Goal: Task Accomplishment & Management: Complete application form

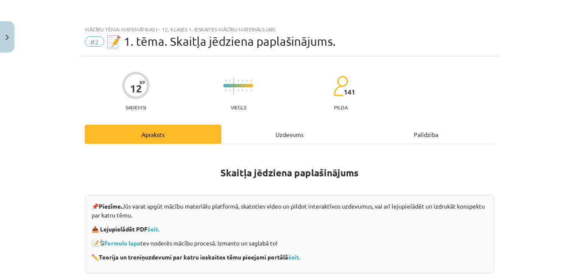
click at [578, 108] on div at bounding box center [578, 138] width 0 height 276
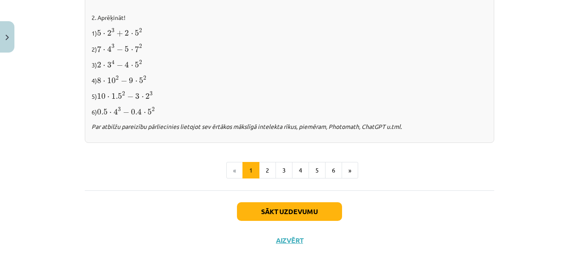
scroll to position [1100, 0]
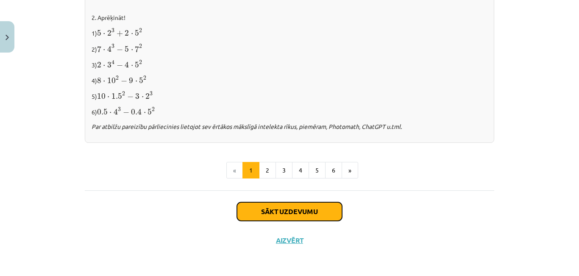
click at [291, 208] on button "Sākt uzdevumu" at bounding box center [289, 211] width 105 height 19
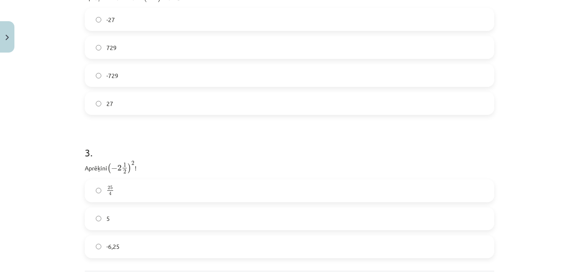
scroll to position [577, 0]
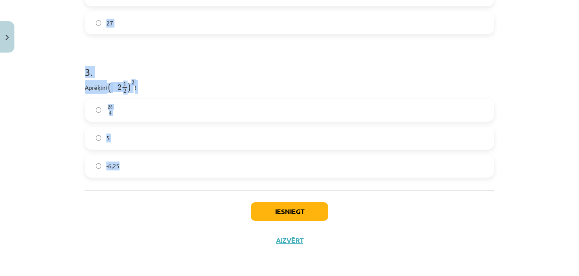
drag, startPoint x: 58, startPoint y: 21, endPoint x: 145, endPoint y: 175, distance: 176.6
click at [145, 175] on div "Mācību tēma: Matemātikas i - 12. klases 1. ieskaites mācību materiāls (ab) #2 📝…" at bounding box center [289, 138] width 579 height 276
copy form "1 . Atzīmē visus skaitļus, kuri ir kāda vesela skaitļa kvadrāts! 49 33 77 3 60 …"
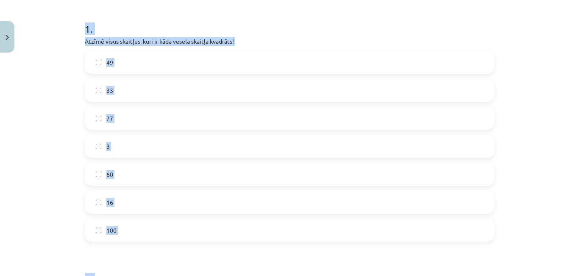
scroll to position [0, 0]
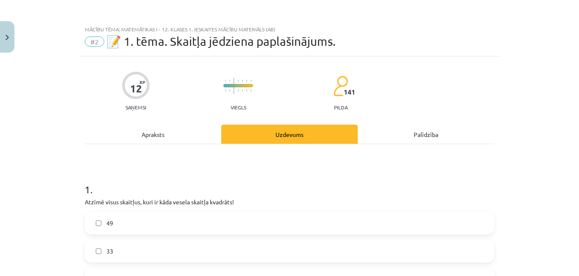
click at [530, 16] on div "Mācību tēma: Matemātikas i - 12. klases 1. ieskaites mācību materiāls (ab) #2 📝…" at bounding box center [289, 138] width 579 height 276
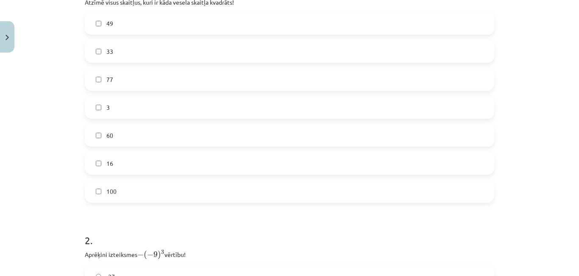
scroll to position [194, 0]
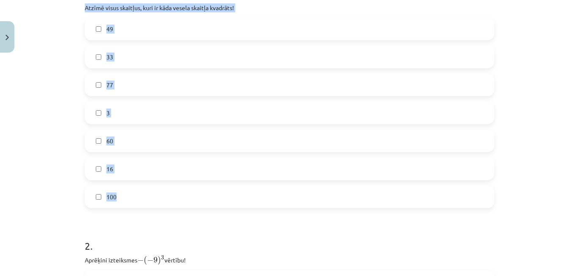
drag, startPoint x: 77, startPoint y: 18, endPoint x: 125, endPoint y: 213, distance: 201.3
click at [125, 213] on div "12 XP Saņemsi Viegls 141 pilda Apraksts Uzdevums Palīdzība 1 . Atzīmē visus ska…" at bounding box center [290, 229] width 420 height 735
copy div "Atzīmē visus skaitļus, kuri ir kāda vesela skaitļa kvadrāts! 49 33 77 3 60 16 1…"
click at [190, 113] on div "49 33 77 3 60 16 100" at bounding box center [289, 112] width 409 height 191
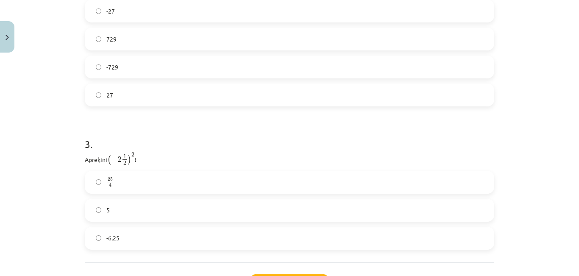
scroll to position [577, 0]
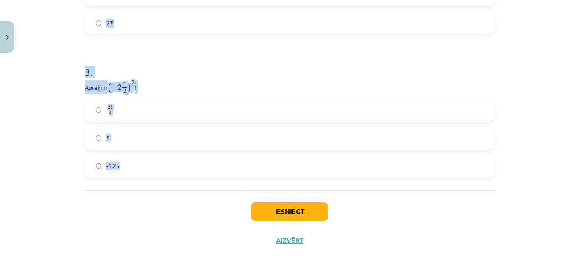
drag, startPoint x: 81, startPoint y: 89, endPoint x: 167, endPoint y: 172, distance: 119.6
copy form "2 . Aprēķini izteiksmes − ( − 9 ) 3 − ( − 9 ) 3 vērtību! -27 729 -729 27 3 . Ap…"
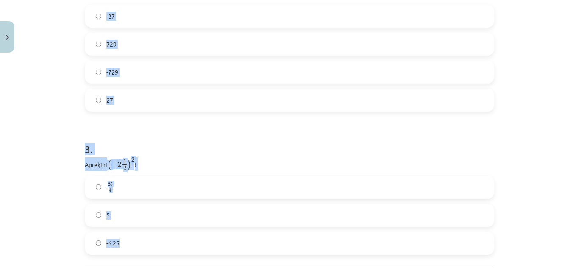
scroll to position [459, 0]
click at [360, 84] on label "-729" at bounding box center [290, 73] width 408 height 21
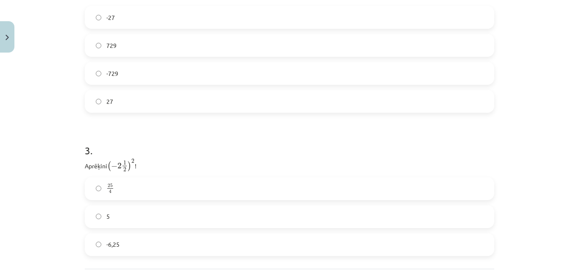
click at [201, 56] on label "729" at bounding box center [290, 45] width 408 height 21
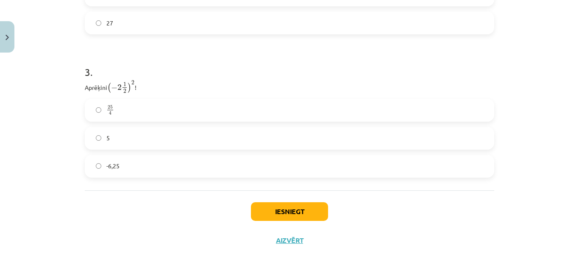
scroll to position [560, 0]
click at [104, 170] on label "-6,25" at bounding box center [290, 166] width 408 height 21
click at [295, 219] on button "Iesniegt" at bounding box center [289, 211] width 77 height 19
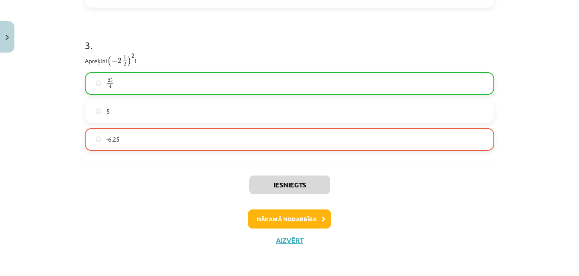
scroll to position [607, 0]
click at [578, 267] on div at bounding box center [578, 138] width 0 height 276
click at [284, 209] on button "Nākamā nodarbība" at bounding box center [289, 218] width 83 height 19
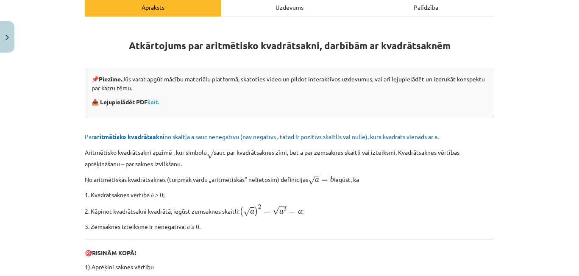
scroll to position [150, 0]
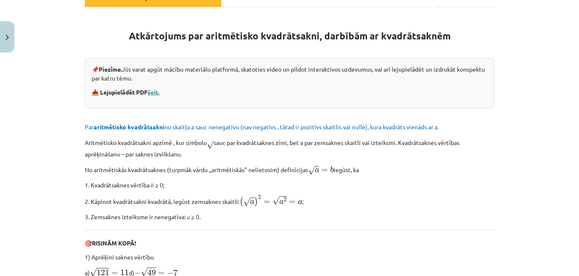
click at [157, 96] on link "šeit." at bounding box center [153, 92] width 12 height 8
drag, startPoint x: 578, startPoint y: 61, endPoint x: 578, endPoint y: 145, distance: 83.1
click at [578, 145] on div at bounding box center [578, 138] width 0 height 276
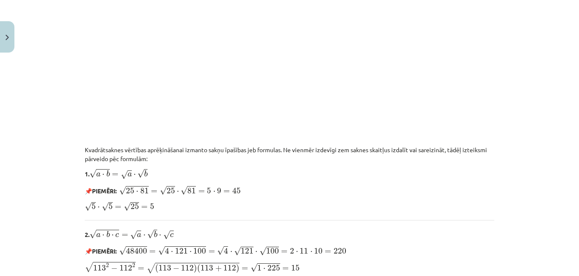
scroll to position [711, 0]
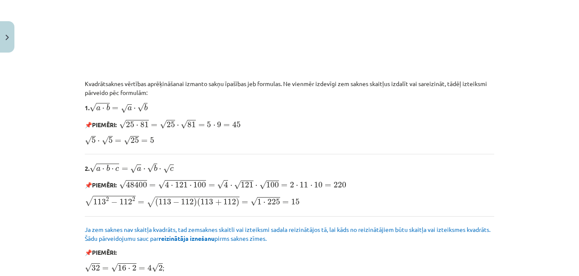
drag, startPoint x: 578, startPoint y: 142, endPoint x: 578, endPoint y: 170, distance: 28.0
click at [578, 170] on div at bounding box center [578, 138] width 0 height 276
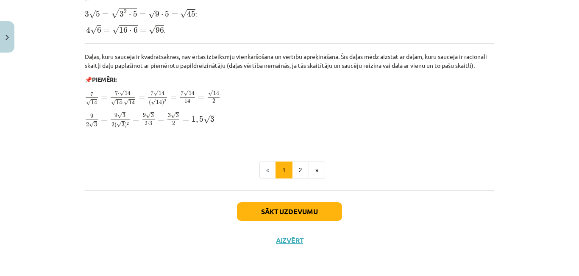
scroll to position [1169, 0]
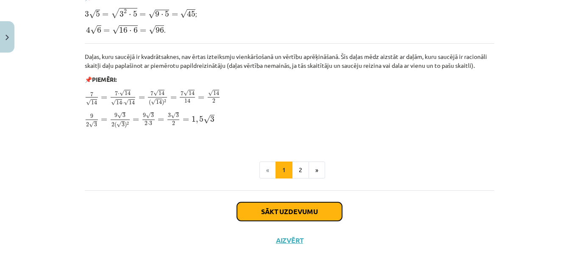
click at [315, 212] on button "Sākt uzdevumu" at bounding box center [289, 211] width 105 height 19
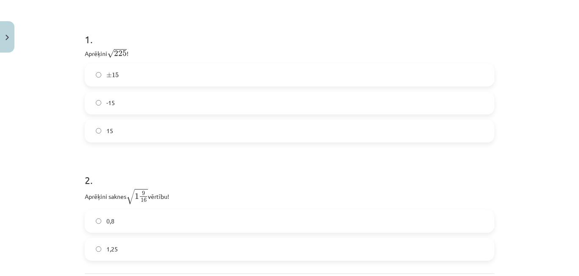
scroll to position [280, 0]
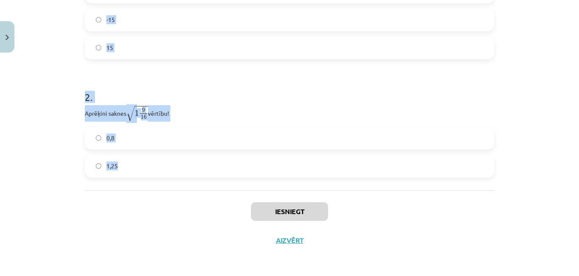
drag, startPoint x: 137, startPoint y: 202, endPoint x: 140, endPoint y: 163, distance: 39.5
click at [140, 163] on div "6 XP Saņemsi Sarežģīts 141 pilda Apraksts Uzdevums Palīdzība 1 . Aprēķini √ 225…" at bounding box center [290, 38] width 420 height 431
copy form "1 . Aprēķini √ 225 225 ! ± 15 ± 15 -15 15 2 . Aprēķini saknes √ 1 9 16 1 9 16 v…"
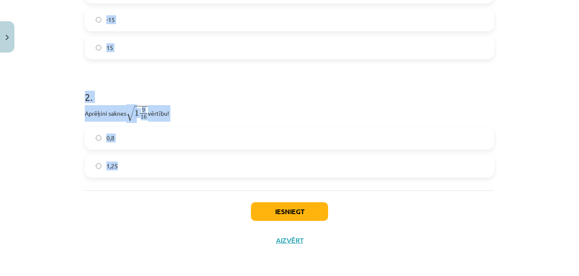
click at [118, 156] on label "1,25" at bounding box center [290, 166] width 408 height 21
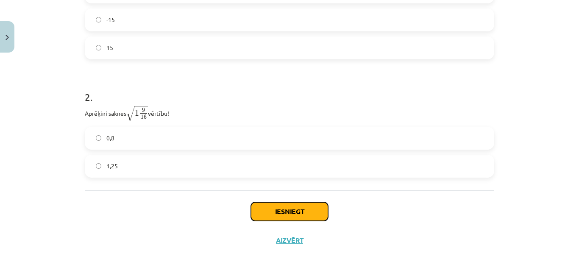
click at [282, 206] on button "Iesniegt" at bounding box center [289, 211] width 77 height 19
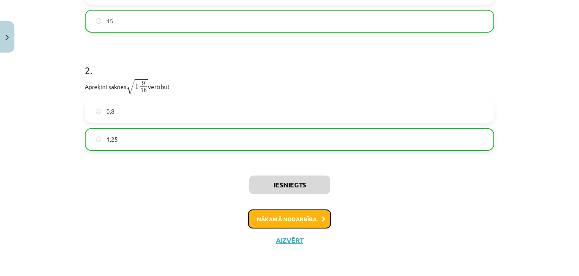
click at [287, 229] on button "Nākamā nodarbība" at bounding box center [289, 218] width 83 height 19
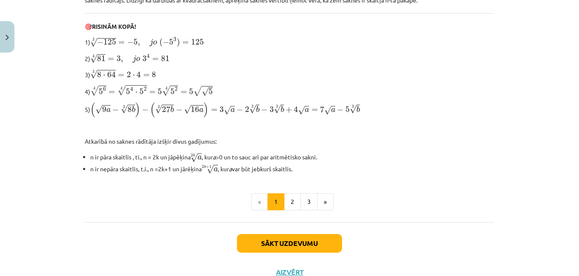
scroll to position [352, 0]
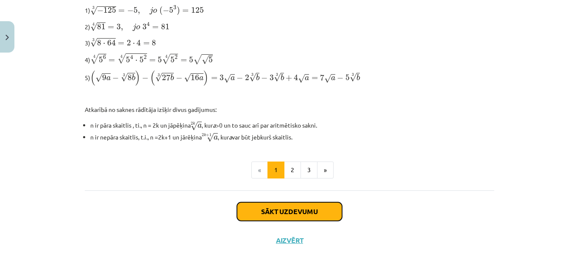
click at [309, 203] on button "Sākt uzdevumu" at bounding box center [289, 211] width 105 height 19
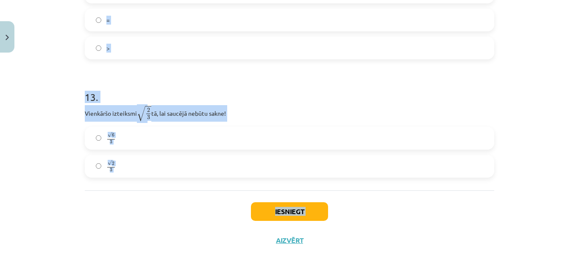
scroll to position [2041, 0]
drag, startPoint x: 77, startPoint y: 171, endPoint x: 134, endPoint y: 166, distance: 57.0
copy form "1 . Kura izteiksme jāizvēlas vienādības a m n a m n = ⋯ labajā pusē, lai būtu p…"
click at [578, 206] on div at bounding box center [578, 138] width 0 height 276
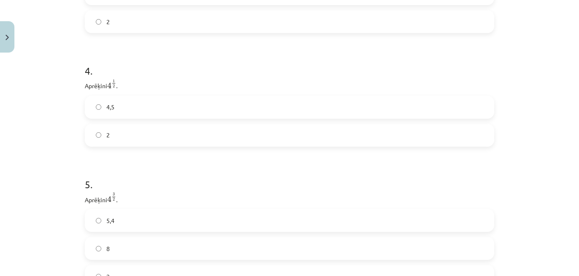
scroll to position [527, 0]
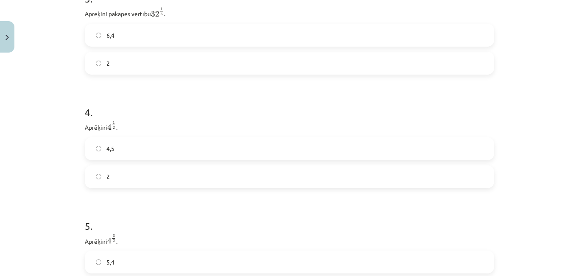
click at [578, 36] on div at bounding box center [578, 138] width 0 height 276
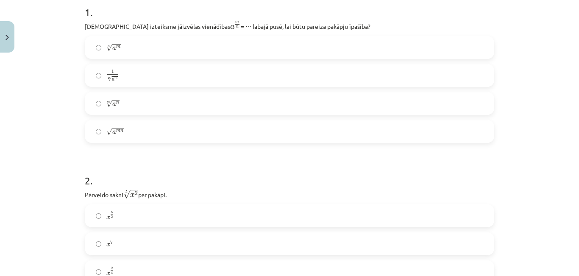
scroll to position [196, 0]
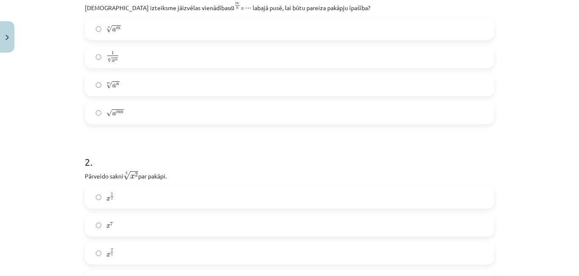
click at [126, 39] on label "n √ a m a m n" at bounding box center [290, 28] width 408 height 21
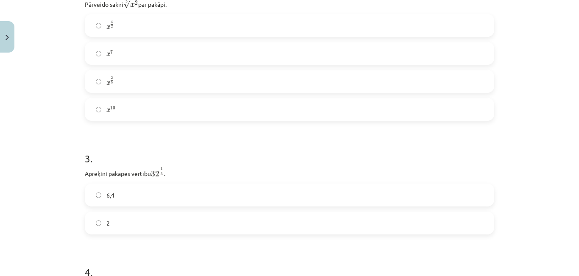
scroll to position [366, 0]
click at [108, 86] on span "x 2 5" at bounding box center [110, 82] width 8 height 8
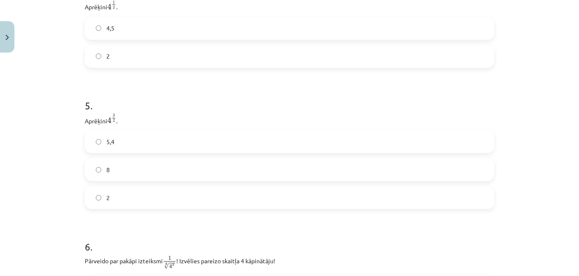
scroll to position [648, 0]
click at [99, 67] on label "2" at bounding box center [290, 55] width 408 height 21
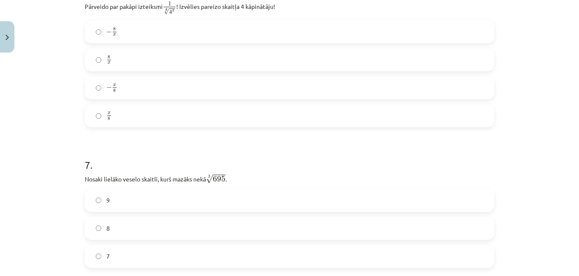
scroll to position [902, 0]
click at [125, 126] on label "x 8 x 8" at bounding box center [290, 115] width 408 height 21
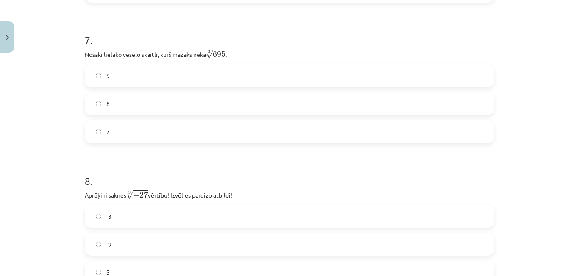
scroll to position [1043, 0]
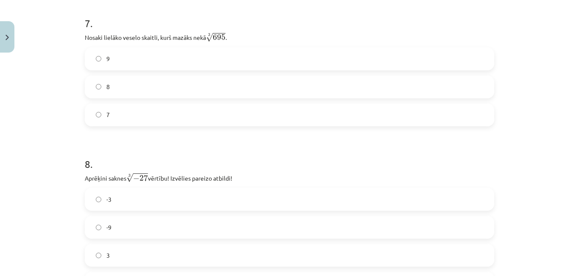
click at [120, 97] on label "8" at bounding box center [290, 86] width 408 height 21
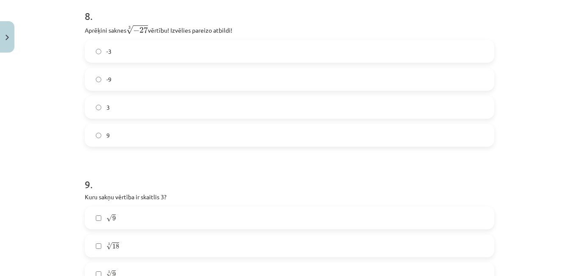
scroll to position [1196, 0]
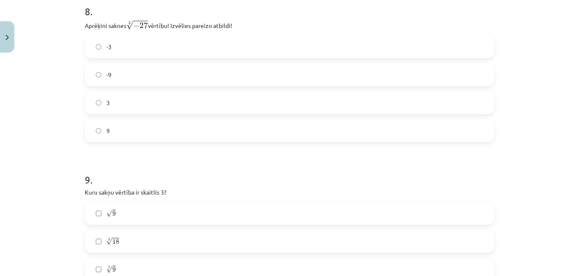
click at [106, 51] on span "-3" at bounding box center [108, 46] width 5 height 9
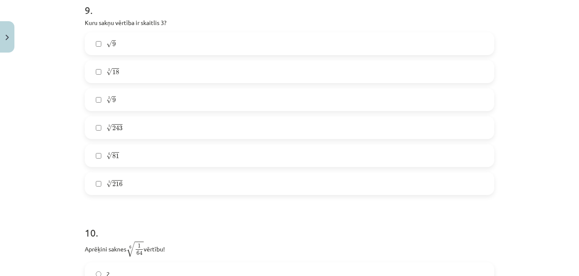
scroll to position [1382, 0]
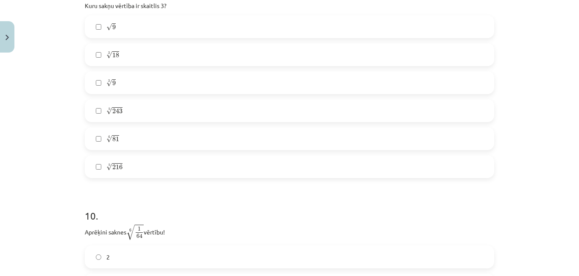
click at [105, 37] on label "√ 9 9" at bounding box center [290, 26] width 408 height 21
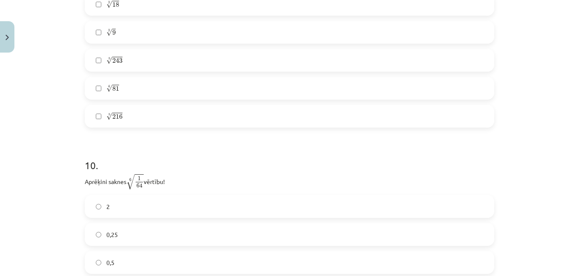
scroll to position [1433, 0]
click at [120, 70] on label "5 √ 243 243 5" at bounding box center [290, 59] width 408 height 21
click at [116, 91] on span "81" at bounding box center [115, 88] width 7 height 5
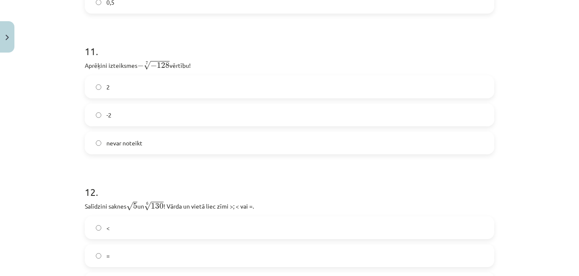
scroll to position [1670, 0]
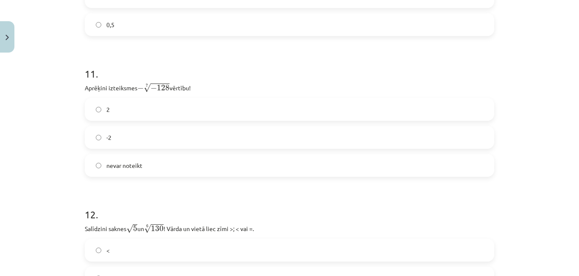
click at [152, 35] on label "0,5" at bounding box center [290, 24] width 408 height 21
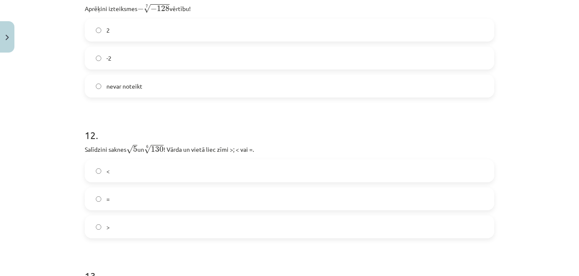
scroll to position [1795, 0]
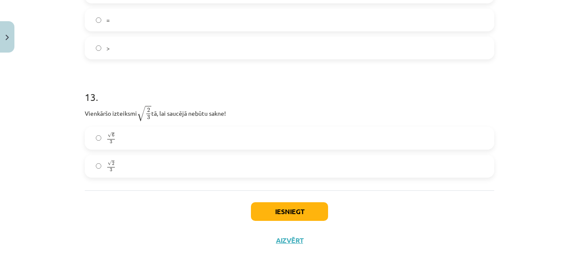
scroll to position [1981, 0]
click at [108, 132] on span "√ 6 3" at bounding box center [110, 137] width 9 height 11
click at [313, 207] on button "Iesniegt" at bounding box center [289, 211] width 77 height 19
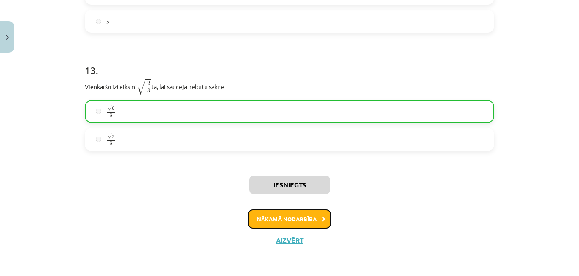
click at [307, 229] on button "Nākamā nodarbība" at bounding box center [289, 218] width 83 height 19
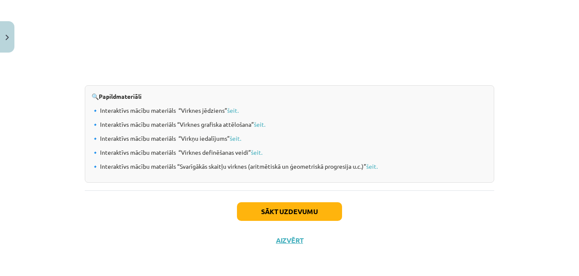
scroll to position [1013, 0]
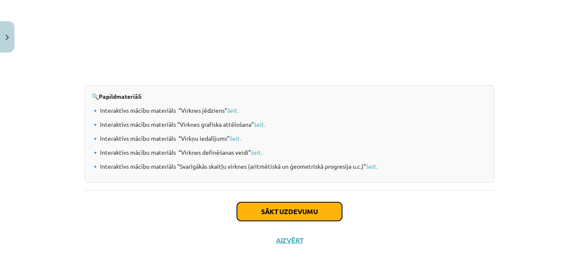
click at [291, 205] on button "Sākt uzdevumu" at bounding box center [289, 211] width 105 height 19
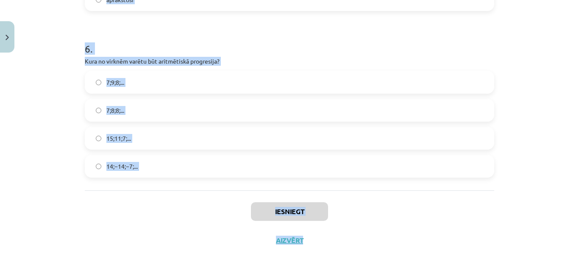
scroll to position [1039, 0]
drag, startPoint x: 82, startPoint y: 53, endPoint x: 212, endPoint y: 162, distance: 169.6
copy form "1 . Skaitļu virkne -7; -4; -1; 2; 5; ... ir Konstanta Dilstoša Augoša Ne augoša…"
click at [438, 134] on label "15;11;7;..." at bounding box center [290, 138] width 408 height 21
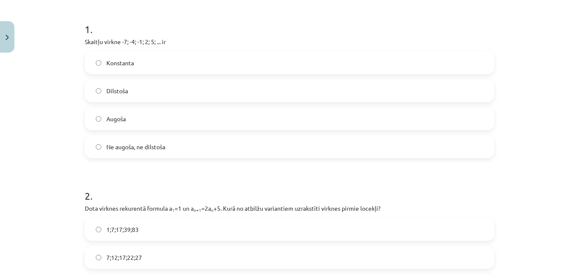
scroll to position [167, 0]
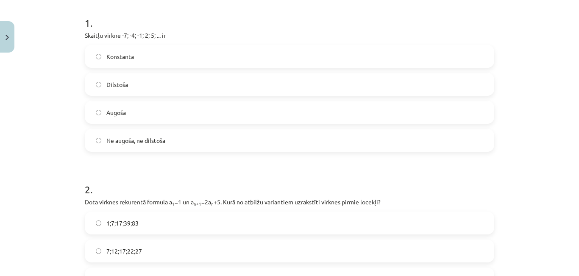
click at [150, 123] on label "Augoša" at bounding box center [290, 112] width 408 height 21
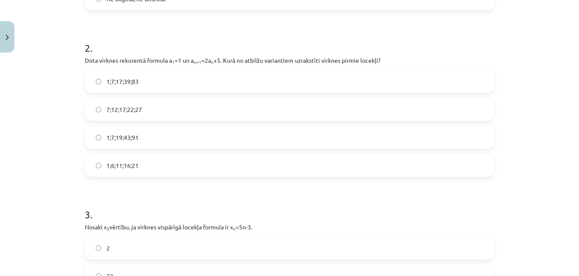
scroll to position [319, 0]
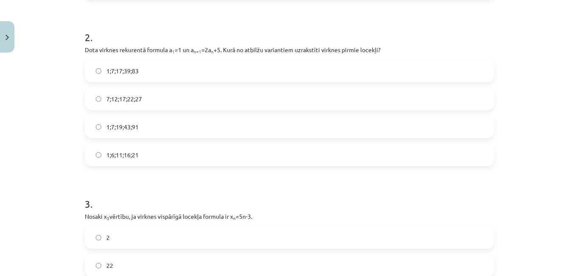
click at [129, 131] on span "1;7;19;43;91" at bounding box center [122, 126] width 32 height 9
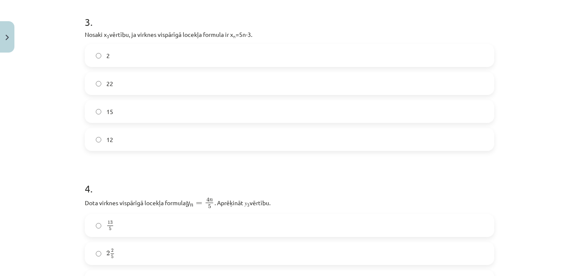
scroll to position [509, 0]
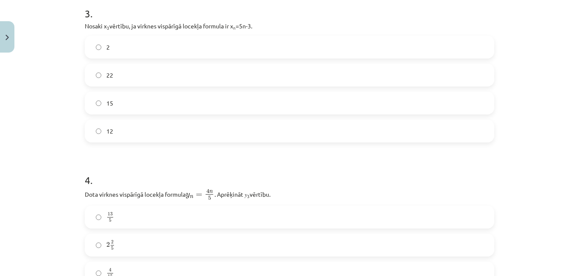
click at [115, 142] on label "12" at bounding box center [290, 130] width 408 height 21
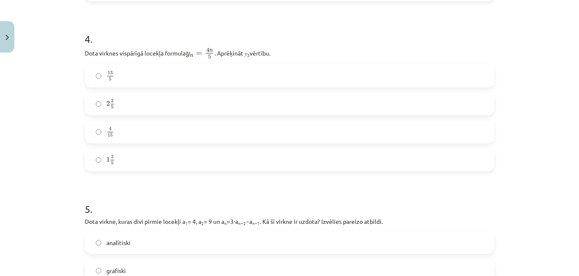
scroll to position [654, 0]
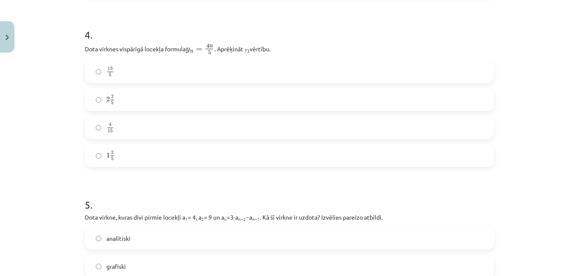
click at [101, 110] on label "2 2 5 2 2 5" at bounding box center [290, 99] width 408 height 21
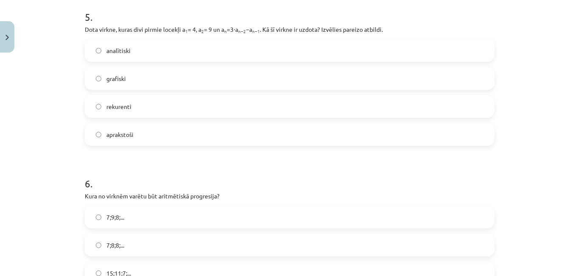
scroll to position [851, 0]
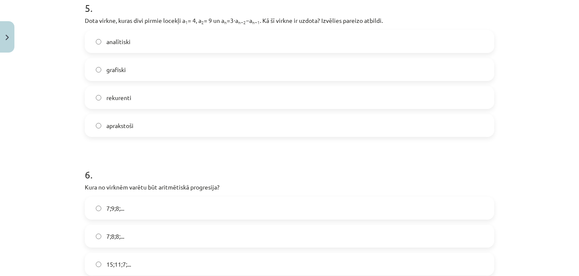
click at [125, 108] on label "rekurenti" at bounding box center [290, 97] width 408 height 21
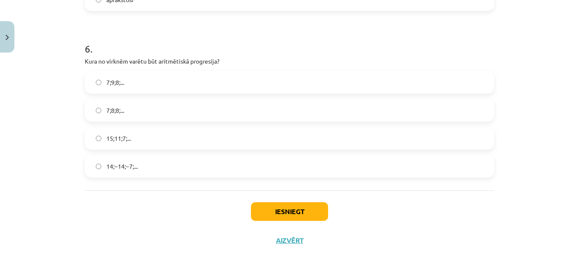
scroll to position [1039, 0]
click at [318, 202] on button "Iesniegt" at bounding box center [289, 211] width 77 height 19
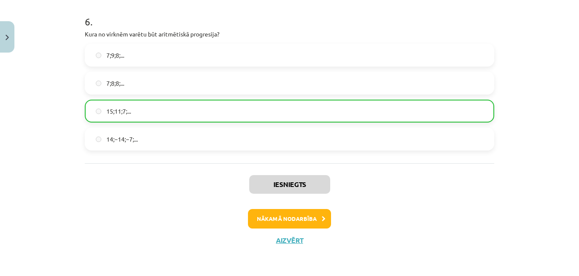
scroll to position [1069, 0]
click at [271, 211] on button "Nākamā nodarbība" at bounding box center [289, 218] width 83 height 19
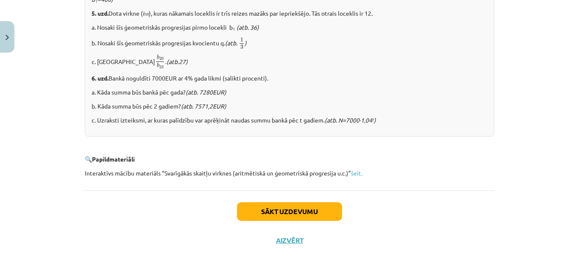
scroll to position [1231, 0]
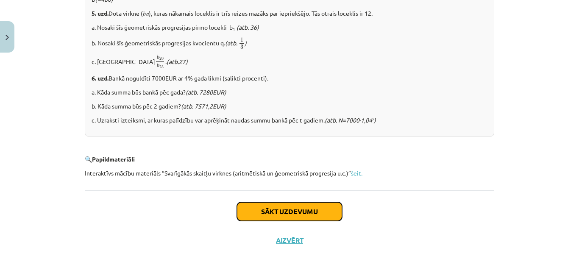
click at [312, 214] on button "Sākt uzdevumu" at bounding box center [289, 211] width 105 height 19
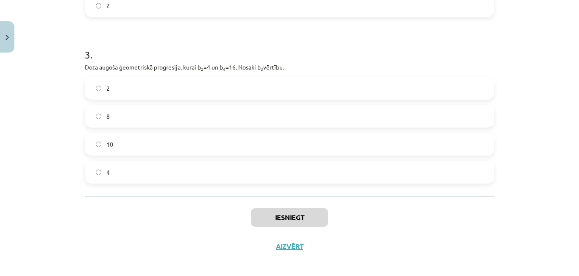
scroll to position [459, 0]
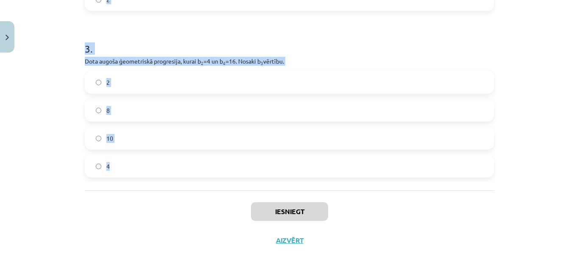
drag, startPoint x: 78, startPoint y: 181, endPoint x: 141, endPoint y: 153, distance: 69.1
click at [141, 153] on div "Mācību tēma: Matemātikas i - 12. klases 1. ieskaites mācību materiāls (ab) #6 📝…" at bounding box center [289, 138] width 579 height 276
copy form "1 . Aprēķini ģeometriskās progresijas nākamo locekli, ja b 1 = 7 un q=5. 35 12 …"
drag, startPoint x: 578, startPoint y: 201, endPoint x: 578, endPoint y: 48, distance: 153.4
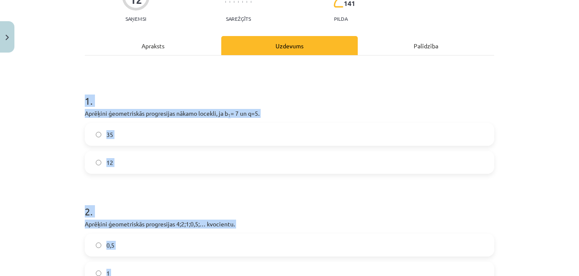
scroll to position [90, 0]
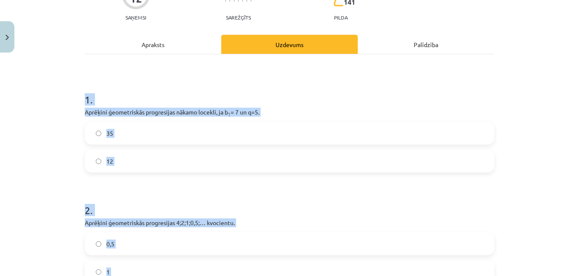
click at [224, 144] on label "35" at bounding box center [290, 132] width 408 height 21
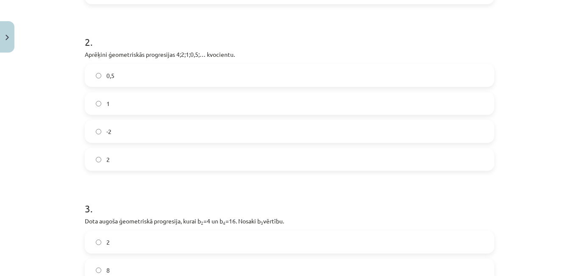
scroll to position [259, 0]
click at [114, 85] on label "0,5" at bounding box center [290, 74] width 408 height 21
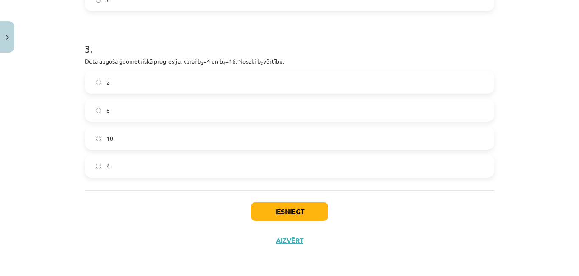
scroll to position [438, 0]
click at [97, 113] on label "8" at bounding box center [290, 110] width 408 height 21
click at [283, 221] on button "Iesniegt" at bounding box center [289, 211] width 77 height 19
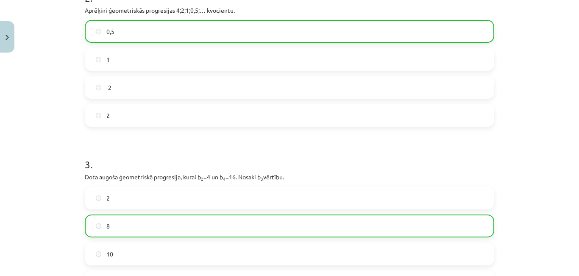
scroll to position [489, 0]
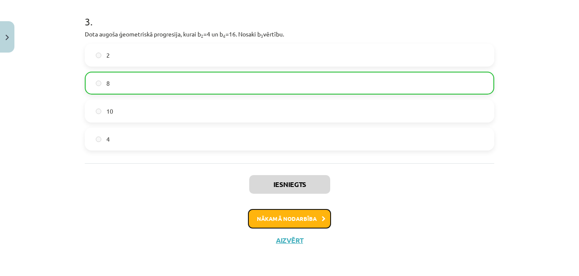
click at [323, 217] on button "Nākamā nodarbība" at bounding box center [289, 218] width 83 height 19
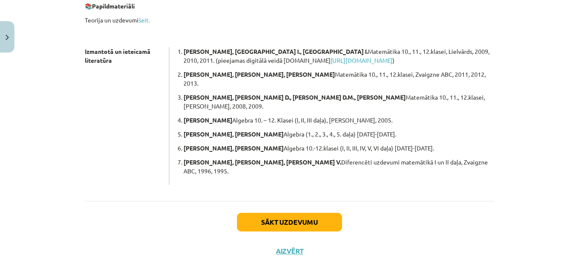
scroll to position [303, 0]
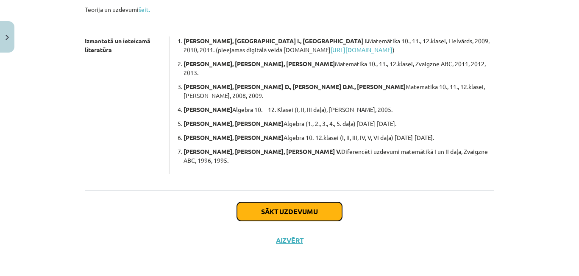
click at [331, 202] on button "Sākt uzdevumu" at bounding box center [289, 211] width 105 height 19
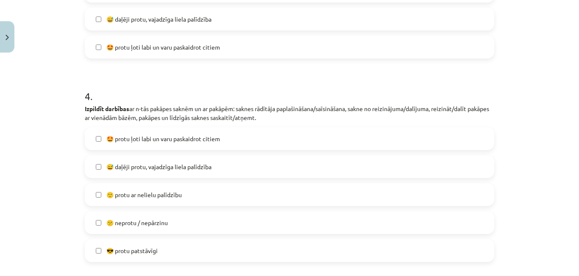
scroll to position [742, 0]
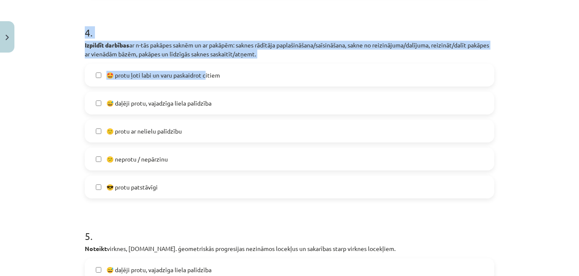
drag, startPoint x: 81, startPoint y: 176, endPoint x: 206, endPoint y: 120, distance: 136.6
click at [361, 38] on h1 "4 ." at bounding box center [289, 25] width 409 height 26
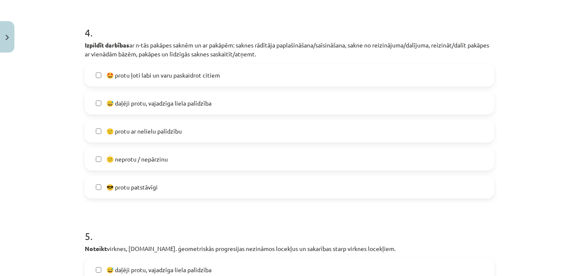
drag, startPoint x: 578, startPoint y: 145, endPoint x: 578, endPoint y: 32, distance: 112.7
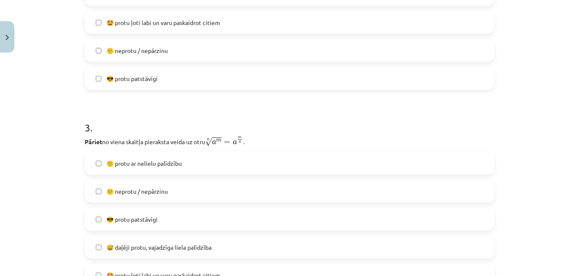
scroll to position [587, 0]
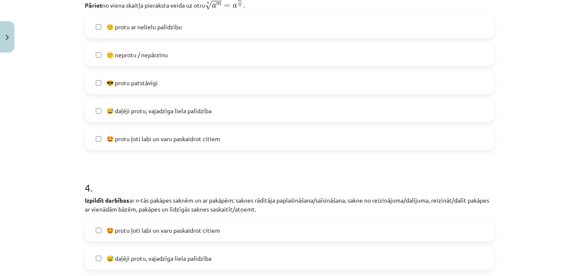
click at [187, 37] on label "🙂 protu ar nelielu palīdzību" at bounding box center [290, 26] width 408 height 21
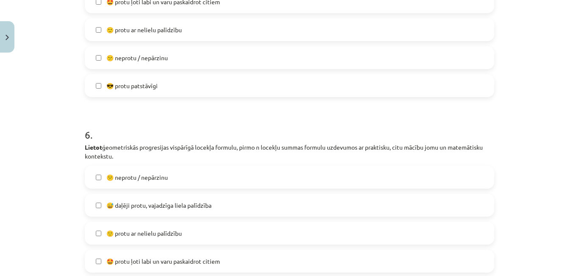
scroll to position [1175, 0]
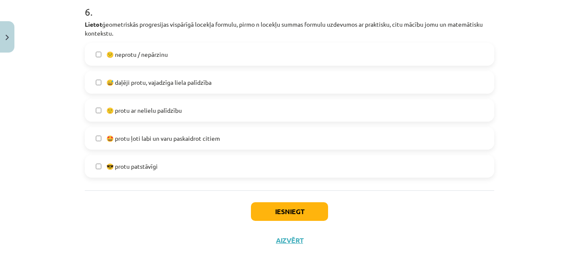
click at [152, 171] on span "😎 protu patstāvīgi" at bounding box center [131, 166] width 51 height 9
click at [290, 221] on button "Iesniegt" at bounding box center [289, 211] width 77 height 19
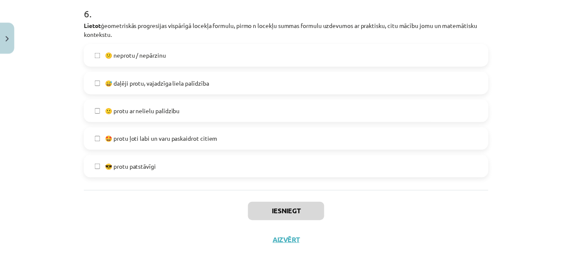
scroll to position [207, 0]
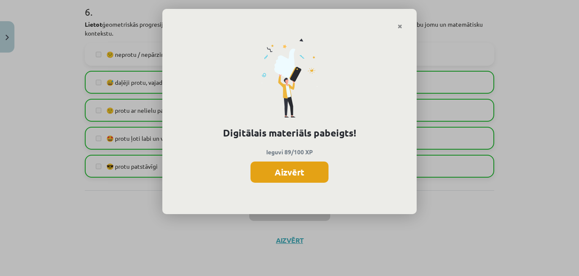
click at [319, 183] on button "Aizvērt" at bounding box center [289, 171] width 78 height 21
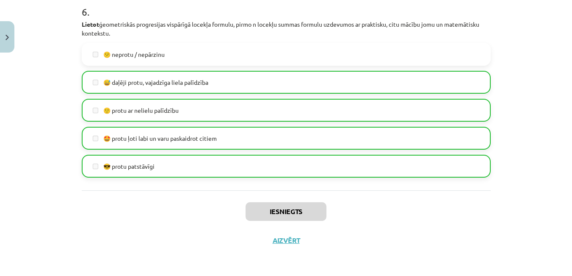
scroll to position [1223, 0]
click at [293, 236] on button "Aizvērt" at bounding box center [286, 240] width 32 height 8
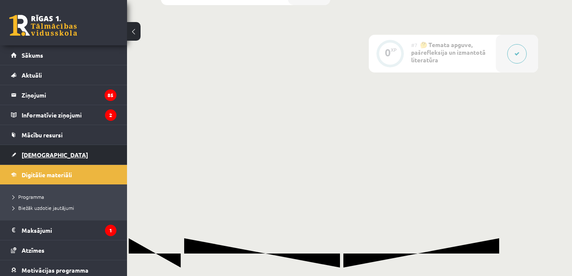
click at [48, 155] on link "[DEMOGRAPHIC_DATA]" at bounding box center [64, 154] width 106 height 19
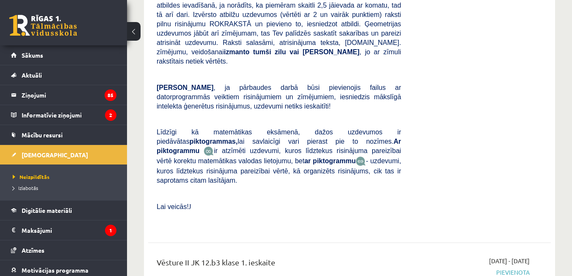
scroll to position [873, 0]
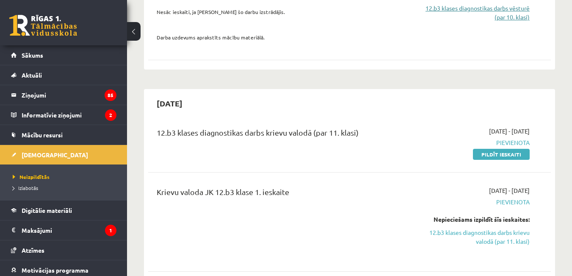
click at [509, 22] on link "12.b3 klases diagnostikas darbs vēsturē (par 10. klasi)" at bounding box center [472, 13] width 116 height 18
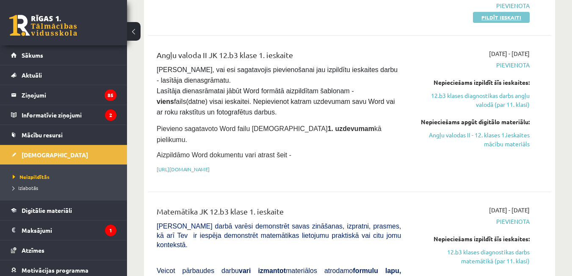
click at [505, 23] on link "Pildīt ieskaiti" at bounding box center [501, 17] width 57 height 11
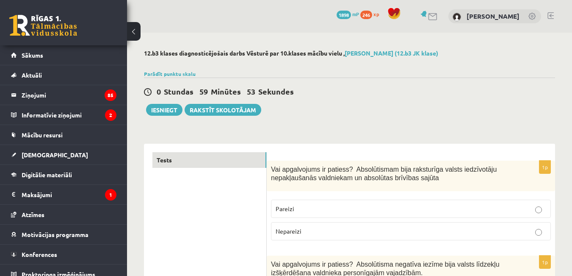
click at [572, 20] on html "0 Dāvanas 1898 mP 246 xp [PERSON_NAME] Sākums Aktuāli Kā mācīties eSKOLĀ Kontak…" at bounding box center [286, 138] width 572 height 276
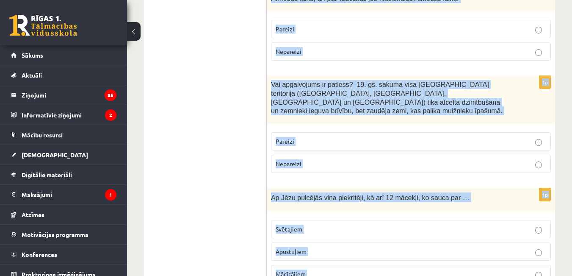
scroll to position [3070, 0]
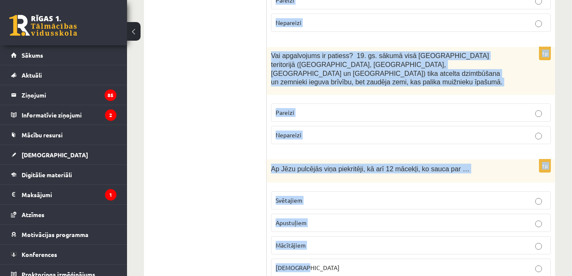
drag, startPoint x: 272, startPoint y: 26, endPoint x: 400, endPoint y: 276, distance: 281.1
copy form "Vai apgalvojums ir patiess? Absolūtismam bija raksturīga valsts iedzīvotāju nep…"
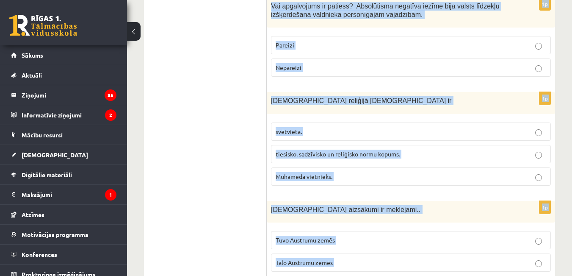
scroll to position [17, 0]
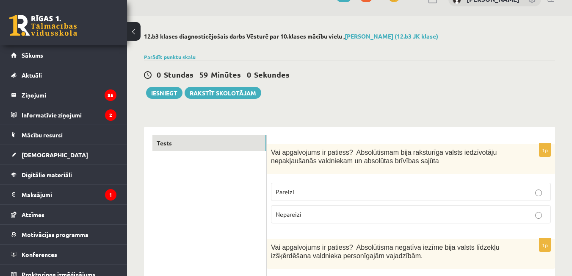
click at [439, 94] on div "0 Stundas 59 Minūtes 0 Sekundes Ieskaite saglabāta! Iesniegt Rakstīt skolotājam" at bounding box center [349, 80] width 411 height 38
click at [324, 209] on label "Nepareizi" at bounding box center [411, 214] width 280 height 18
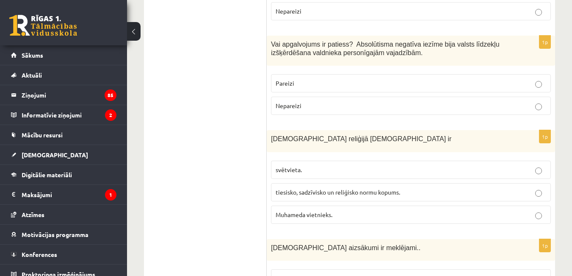
scroll to position [231, 0]
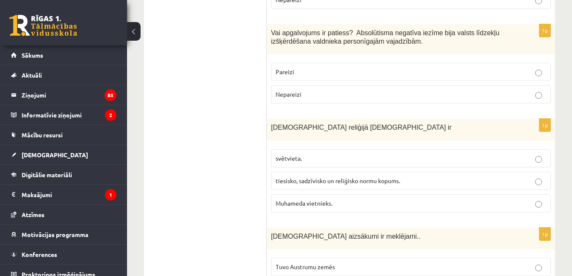
click at [399, 76] on p "Pareizi" at bounding box center [411, 71] width 271 height 9
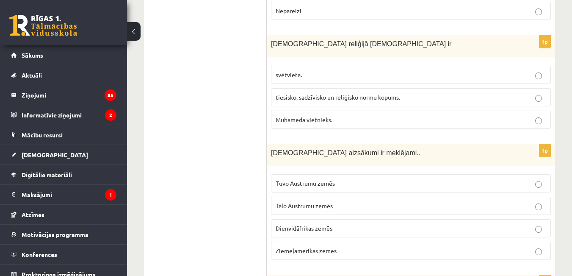
scroll to position [316, 0]
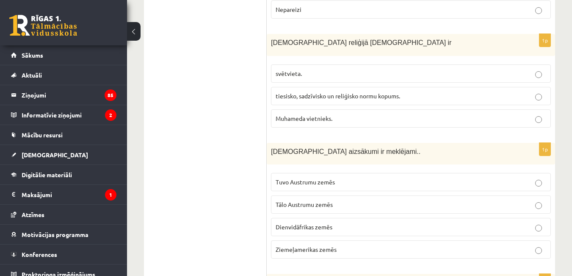
click at [389, 96] on label "tiesisko, sadzīvisko un reliģisko normu kopums." at bounding box center [411, 96] width 280 height 18
click at [356, 186] on p "Tuvo Austrumu zemēs" at bounding box center [411, 182] width 271 height 9
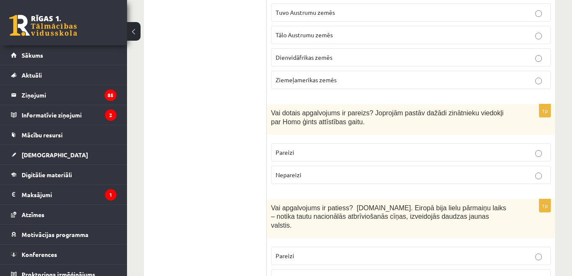
scroll to position [514, 0]
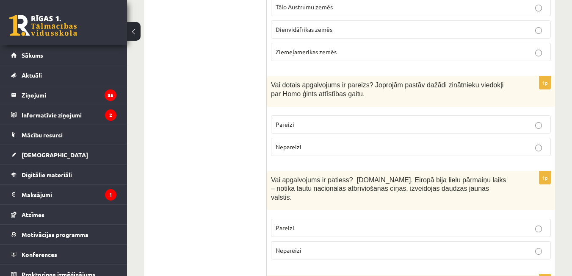
click at [487, 129] on p "Pareizi" at bounding box center [411, 124] width 271 height 9
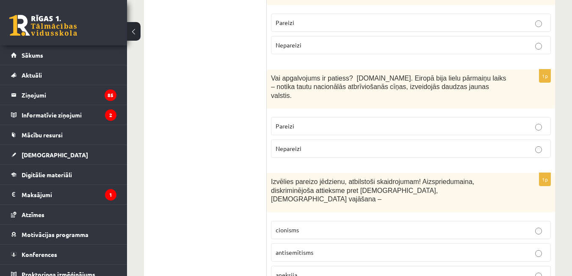
scroll to position [632, 0]
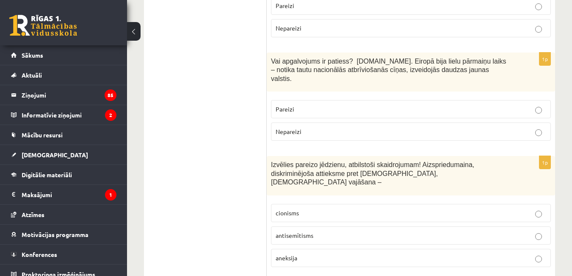
click at [334, 106] on p "Pareizi" at bounding box center [411, 109] width 271 height 9
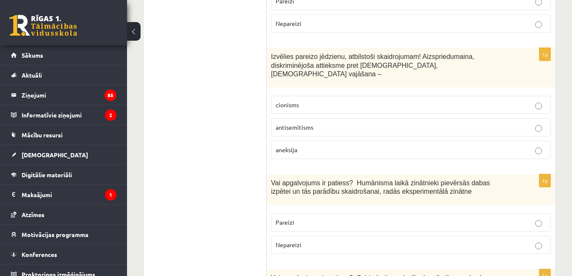
scroll to position [751, 0]
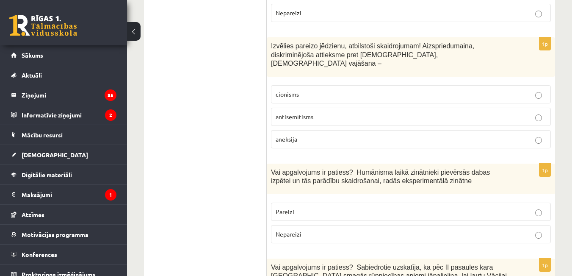
click at [298, 113] on span "antisemītisms" at bounding box center [295, 117] width 38 height 8
click at [315, 207] on p "Pareizi" at bounding box center [411, 211] width 271 height 9
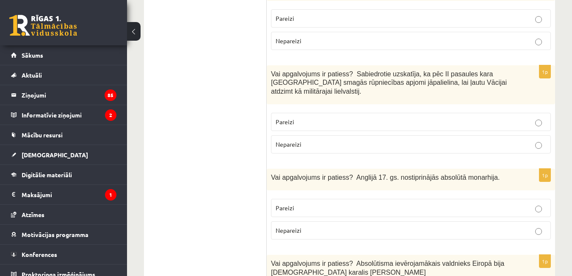
scroll to position [954, 0]
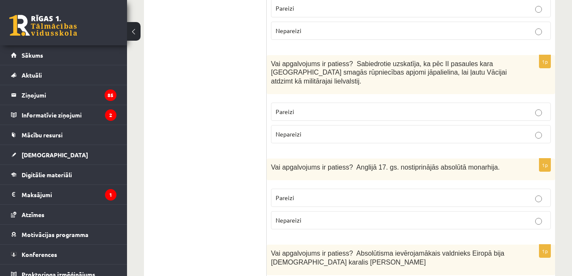
click at [330, 130] on p "Nepareizi" at bounding box center [411, 134] width 271 height 9
click at [331, 216] on p "Nepareizi" at bounding box center [411, 220] width 271 height 9
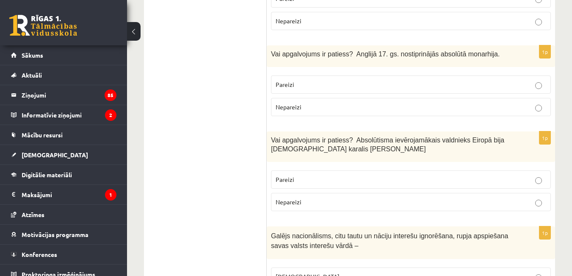
scroll to position [1084, 0]
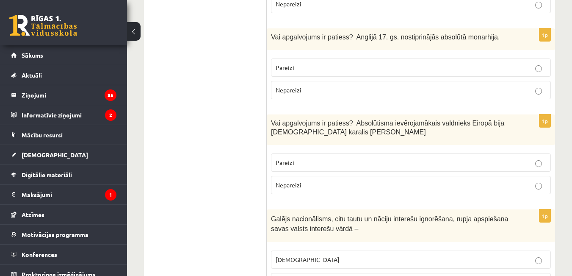
click at [312, 158] on p "Pareizi" at bounding box center [411, 162] width 271 height 9
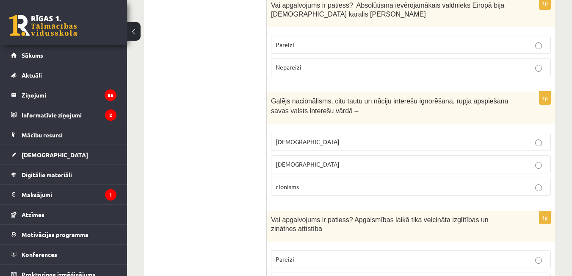
scroll to position [1203, 0]
click at [361, 139] on label "šovinisms" at bounding box center [411, 141] width 280 height 18
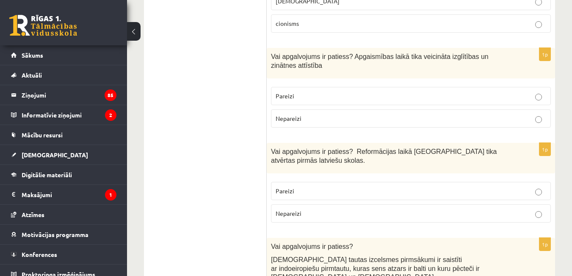
scroll to position [1367, 0]
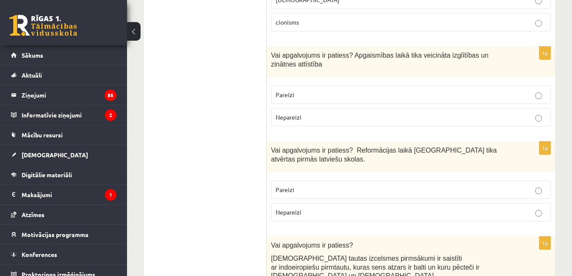
click at [336, 90] on p "Pareizi" at bounding box center [411, 94] width 271 height 9
click at [342, 187] on label "Pareizi" at bounding box center [411, 190] width 280 height 18
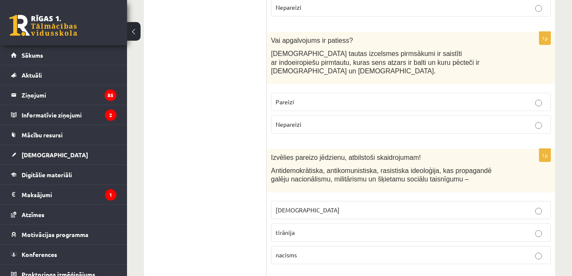
scroll to position [1581, 0]
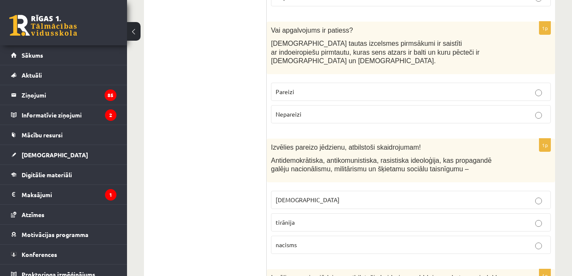
click at [377, 83] on label "Pareizi" at bounding box center [411, 92] width 280 height 18
click at [323, 195] on p "fašisms" at bounding box center [411, 199] width 271 height 9
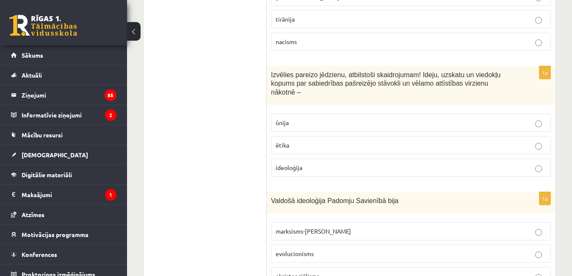
scroll to position [1785, 0]
click at [472, 158] on label "ideoloģija" at bounding box center [411, 167] width 280 height 18
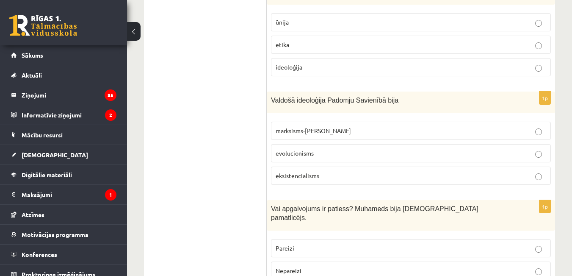
scroll to position [1887, 0]
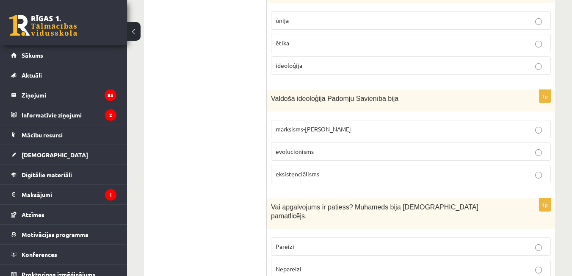
click at [319, 125] on span "marksisms-ļeņinisms" at bounding box center [313, 129] width 75 height 8
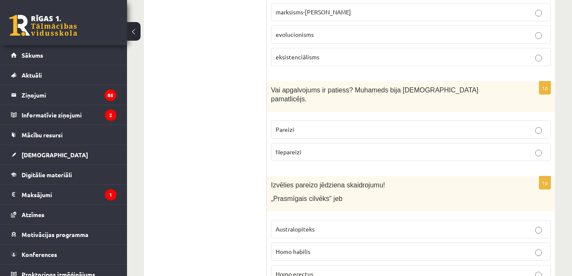
scroll to position [2005, 0]
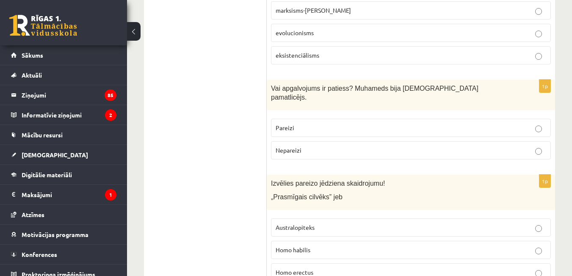
click at [301, 119] on label "Pareizi" at bounding box center [411, 128] width 280 height 18
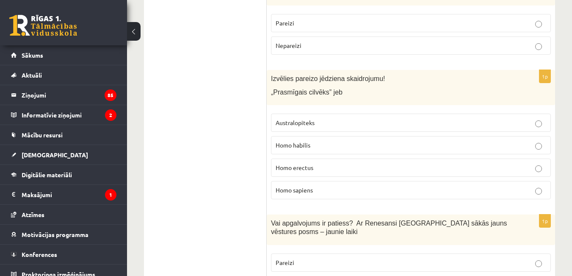
scroll to position [2124, 0]
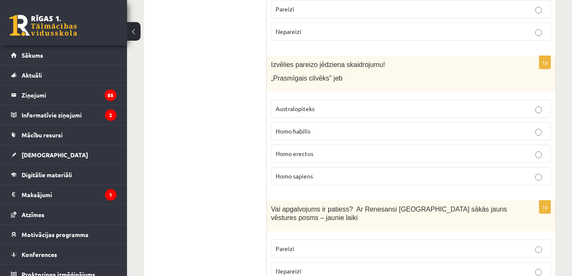
click at [514, 122] on label "Homo habilis" at bounding box center [411, 131] width 280 height 18
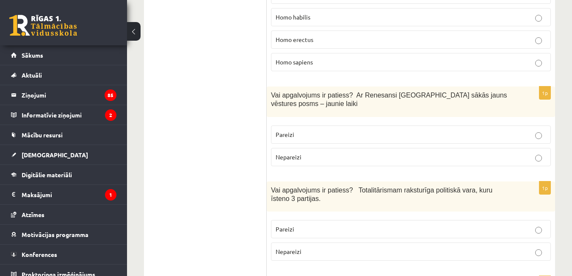
scroll to position [2243, 0]
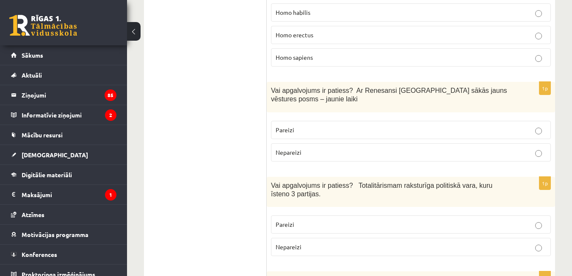
click at [306, 121] on label "Pareizi" at bounding box center [411, 130] width 280 height 18
click at [331, 242] on p "Nepareizi" at bounding box center [411, 246] width 271 height 9
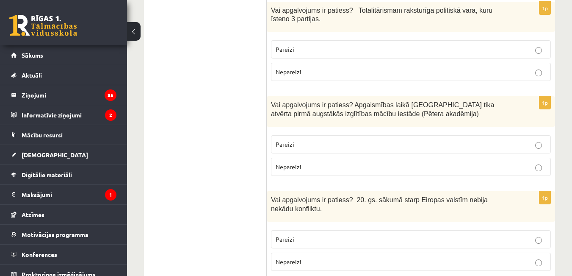
scroll to position [2451, 0]
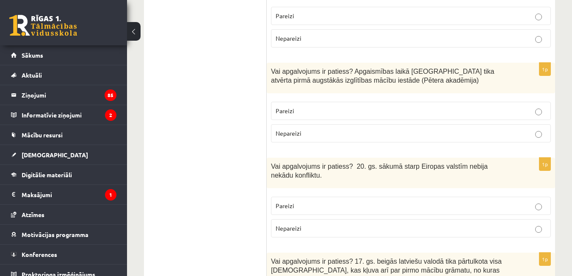
click at [330, 158] on div "Vai apgalvojums ir patiess? 20. gs. sākumā starp Eiropas valstīm nebija nekādu …" at bounding box center [411, 173] width 289 height 31
click at [340, 201] on p "Pareizi" at bounding box center [411, 205] width 271 height 9
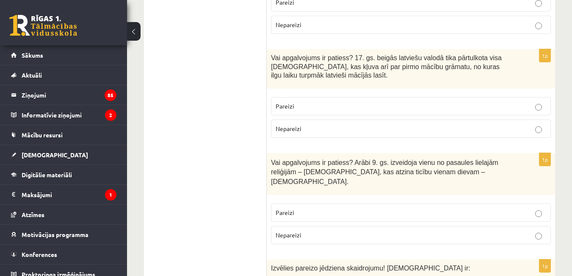
scroll to position [2677, 0]
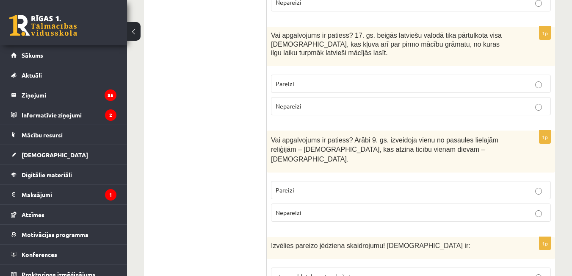
click at [392, 102] on p "Nepareizi" at bounding box center [411, 106] width 271 height 9
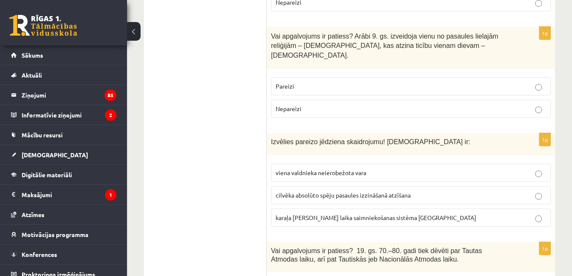
scroll to position [2785, 0]
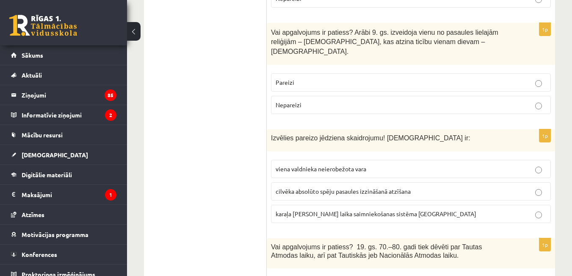
click at [401, 36] on div "1p Vai apgalvojums ir patiess? Arābi 9. gs. izveidoja vienu no pasaules lielajā…" at bounding box center [411, 72] width 289 height 98
click at [409, 73] on label "Pareizi" at bounding box center [411, 82] width 280 height 18
click at [313, 165] on span "viena valdnieka neierobežota vara" at bounding box center [321, 169] width 91 height 8
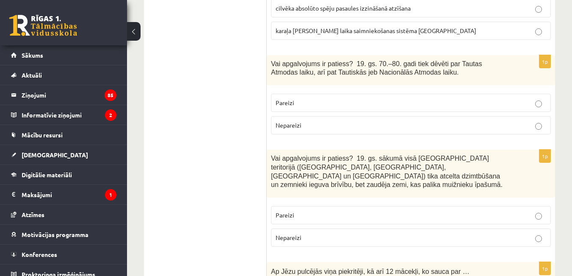
scroll to position [2971, 0]
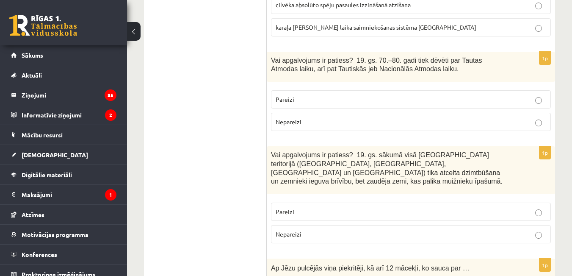
click at [328, 207] on p "Pareizi" at bounding box center [411, 211] width 271 height 9
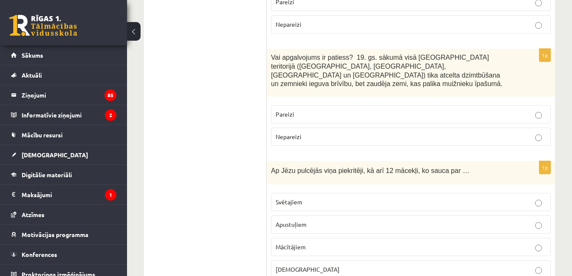
scroll to position [3070, 0]
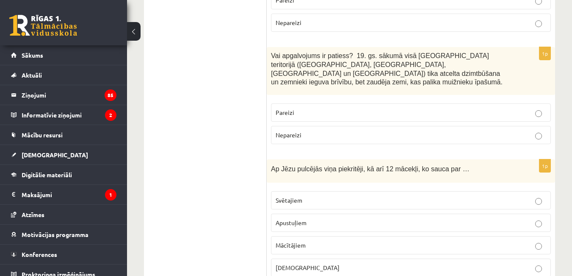
click at [527, 218] on p "Apustuļiem" at bounding box center [411, 222] width 271 height 9
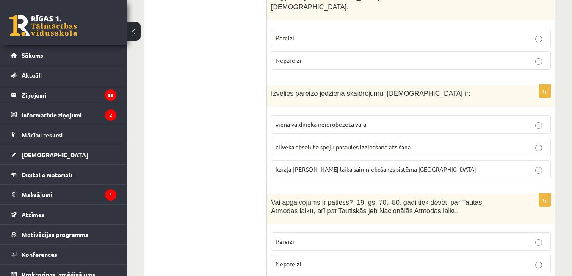
scroll to position [0, 0]
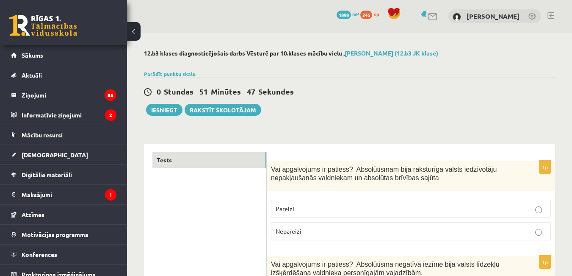
click at [174, 158] on link "Tests" at bounding box center [210, 160] width 114 height 16
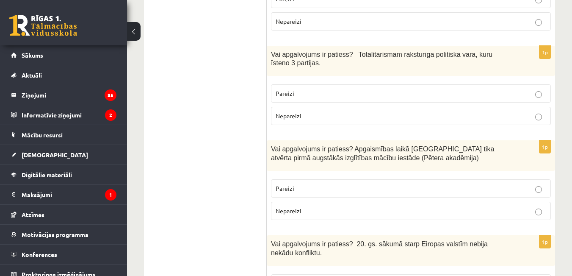
scroll to position [2406, 0]
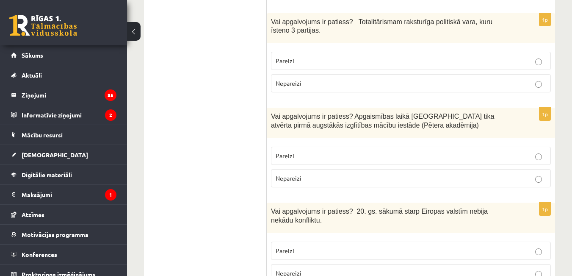
click at [532, 151] on p "Pareizi" at bounding box center [411, 155] width 271 height 9
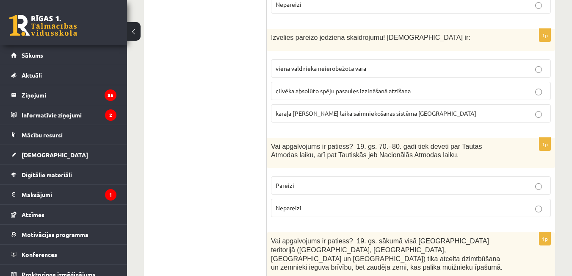
scroll to position [2901, 0]
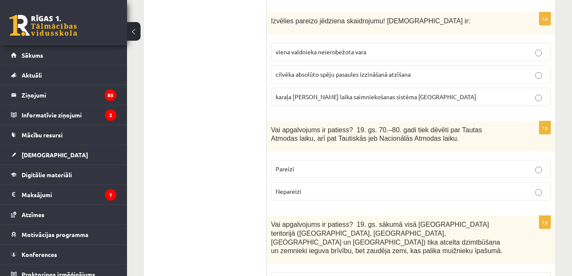
click at [299, 164] on p "Pareizi" at bounding box center [411, 168] width 271 height 9
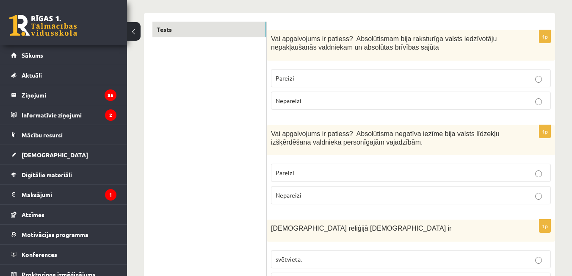
scroll to position [0, 0]
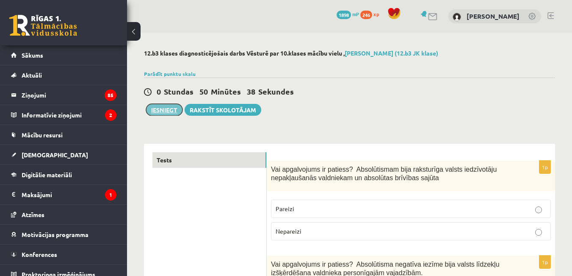
click at [166, 116] on button "Iesniegt" at bounding box center [164, 110] width 36 height 12
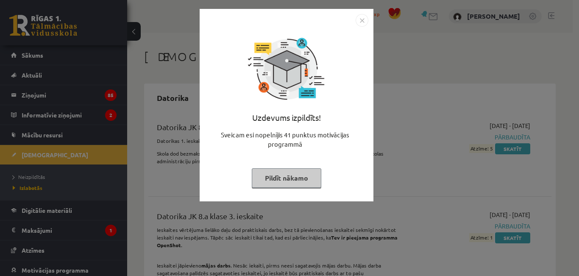
click at [301, 181] on button "Pildīt nākamo" at bounding box center [286, 177] width 69 height 19
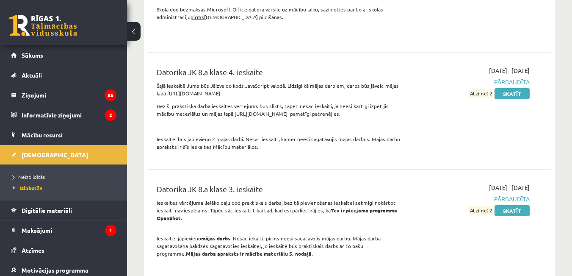
scroll to position [417, 0]
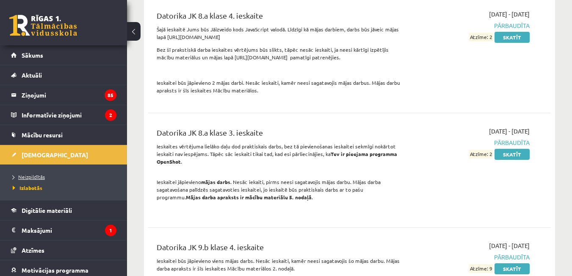
click at [40, 177] on span "Neizpildītās" at bounding box center [29, 176] width 32 height 7
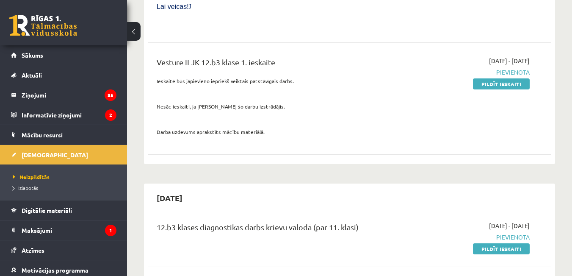
scroll to position [763, 0]
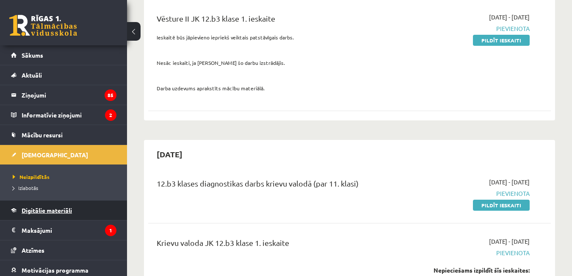
click at [67, 208] on span "Digitālie materiāli" at bounding box center [47, 210] width 50 height 8
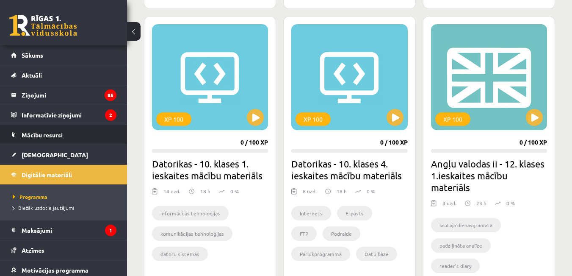
click at [54, 133] on span "Mācību resursi" at bounding box center [42, 135] width 41 height 8
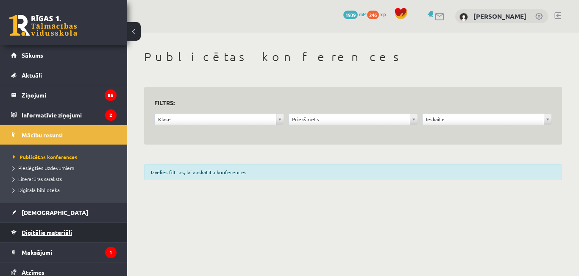
click at [54, 233] on span "Digitālie materiāli" at bounding box center [47, 232] width 50 height 8
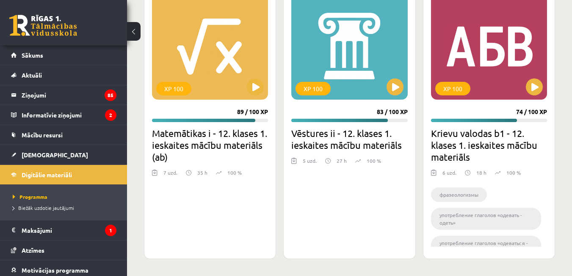
scroll to position [1364, 0]
click at [336, 22] on div "XP 100" at bounding box center [350, 47] width 116 height 106
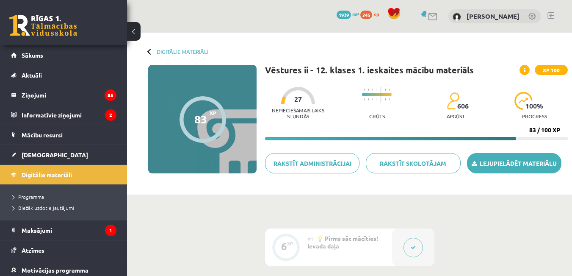
click at [507, 166] on link "Lejupielādēt materiālu" at bounding box center [514, 163] width 94 height 20
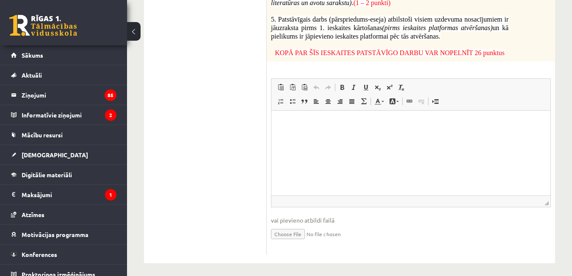
scroll to position [716, 0]
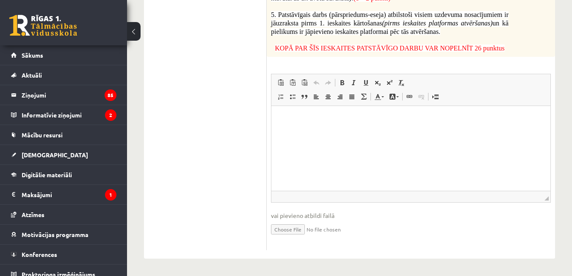
drag, startPoint x: 576, startPoint y: 28, endPoint x: 578, endPoint y: 220, distance: 192.4
click at [308, 230] on input "file" at bounding box center [411, 228] width 280 height 17
type input "**********"
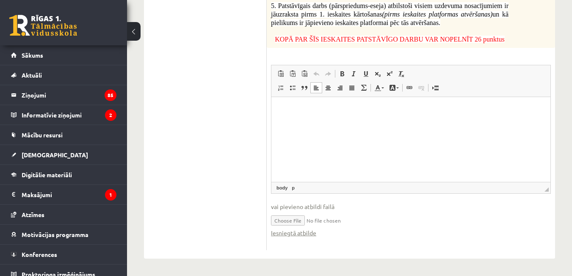
click at [329, 121] on html at bounding box center [411, 110] width 279 height 26
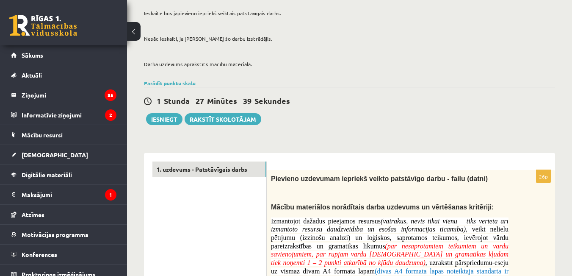
scroll to position [0, 0]
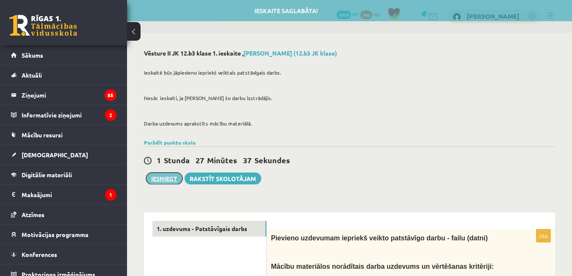
click at [156, 184] on button "Iesniegt" at bounding box center [164, 178] width 36 height 12
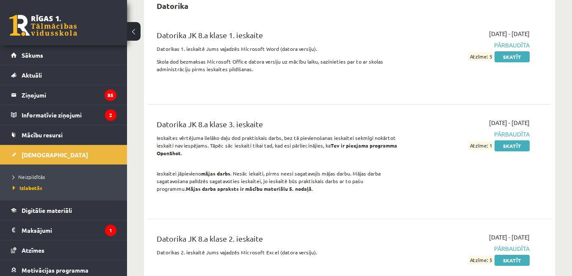
scroll to position [107, 0]
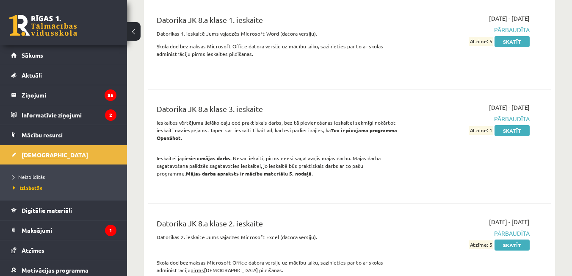
click at [40, 156] on span "[DEMOGRAPHIC_DATA]" at bounding box center [55, 155] width 67 height 8
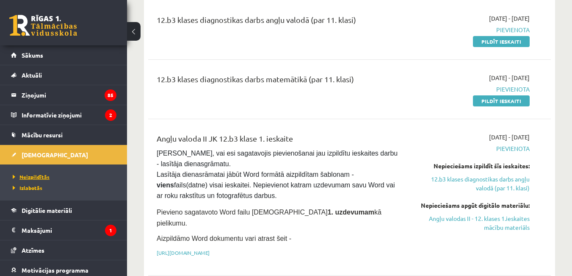
click at [48, 177] on span "Neizpildītās" at bounding box center [31, 176] width 37 height 7
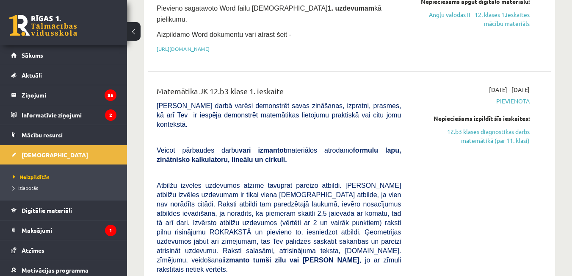
scroll to position [294, 0]
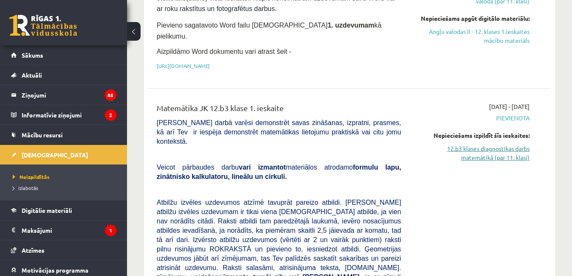
click at [489, 162] on link "12.b3 klases diagnostikas darbs matemātikā (par 11. klasi)" at bounding box center [472, 153] width 116 height 18
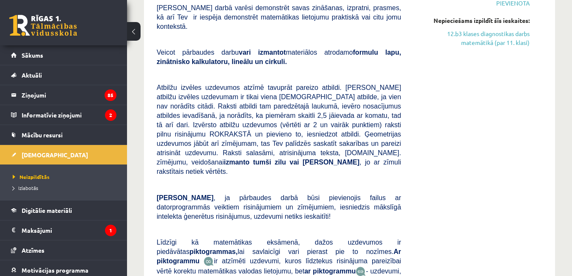
scroll to position [398, 0]
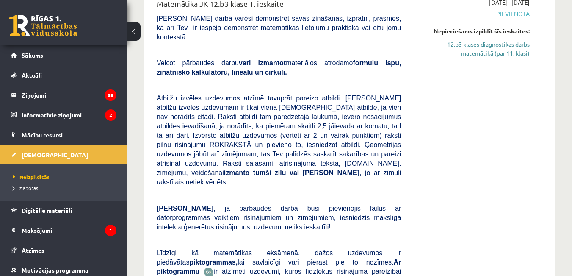
click at [489, 58] on link "12.b3 klases diagnostikas darbs matemātikā (par 11. klasi)" at bounding box center [472, 49] width 116 height 18
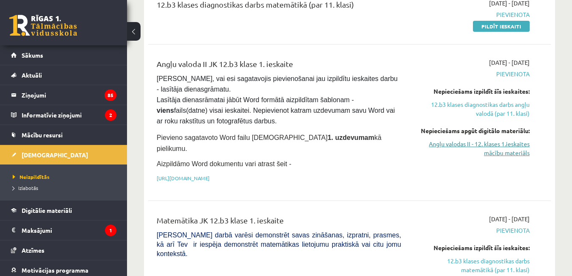
click at [503, 157] on link "Angļu valodas II - 12. klases 1.ieskaites mācību materiāls" at bounding box center [472, 148] width 116 height 18
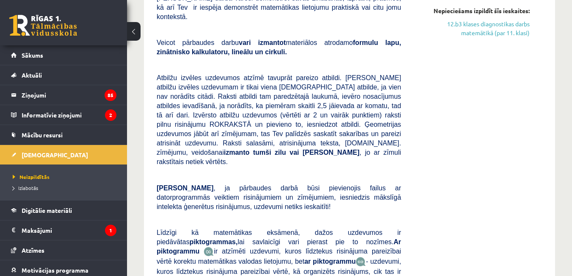
scroll to position [413, 0]
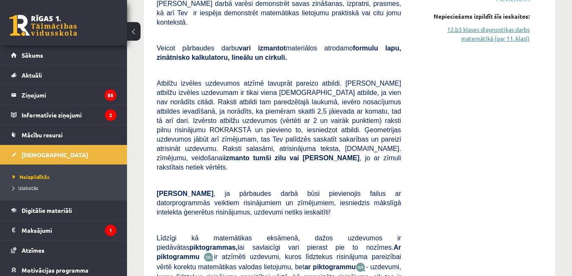
click at [497, 43] on link "12.b3 klases diagnostikas darbs matemātikā (par 11. klasi)" at bounding box center [472, 34] width 116 height 18
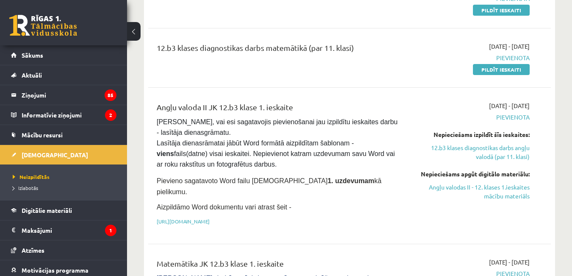
scroll to position [0, 0]
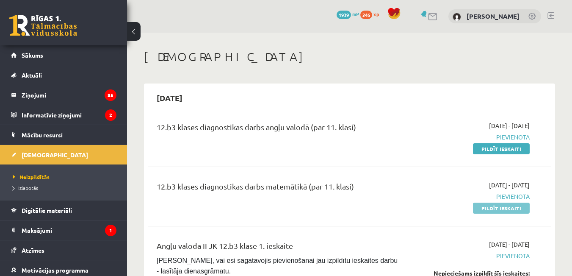
click at [509, 214] on link "Pildīt ieskaiti" at bounding box center [501, 208] width 57 height 11
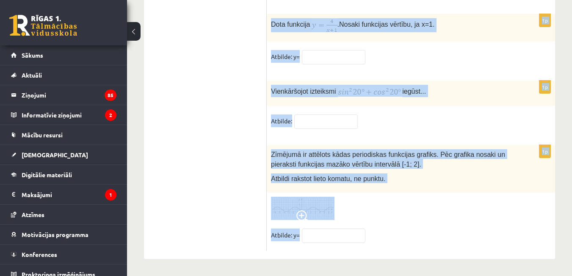
scroll to position [4304, 0]
drag, startPoint x: 270, startPoint y: 70, endPoint x: 383, endPoint y: 273, distance: 232.6
copy form "Loremi 949° dolor sitam consecte! 4 a 1 8 e 9 8 s 3 4 d 6 04 e 2 69 t 0 9 i 1 1…"
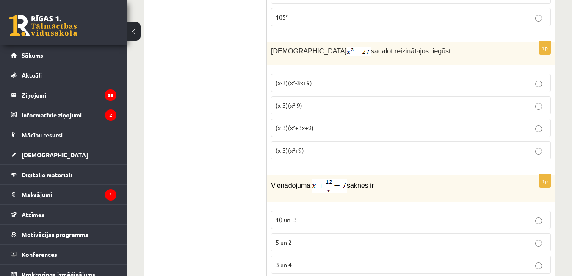
scroll to position [0, 0]
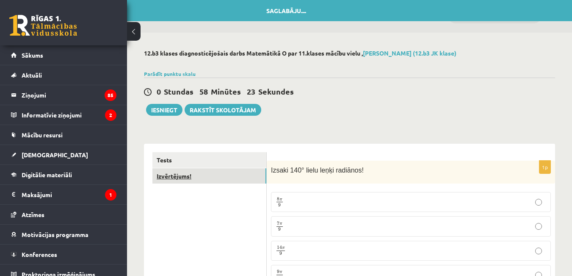
click at [184, 181] on link "Izvērtējums!" at bounding box center [210, 176] width 114 height 16
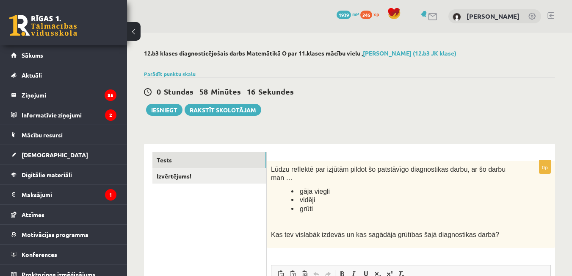
click at [166, 162] on link "Tests" at bounding box center [210, 160] width 114 height 16
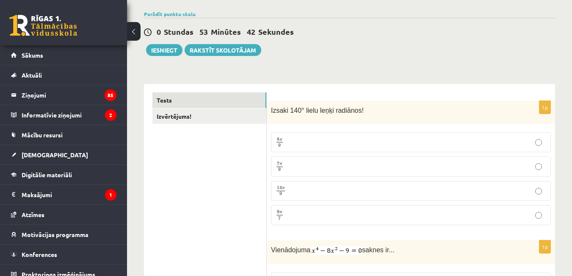
scroll to position [89, 0]
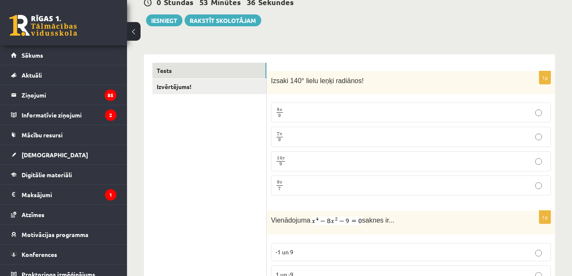
click at [306, 138] on p "7 π 9 7 π 9" at bounding box center [411, 136] width 271 height 11
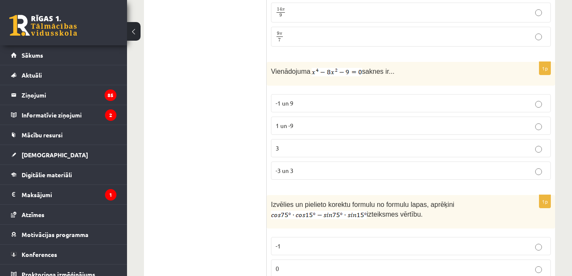
scroll to position [261, 0]
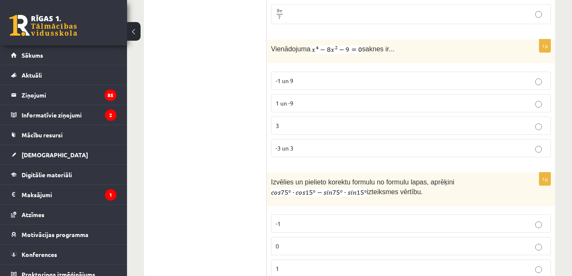
drag, startPoint x: 270, startPoint y: 55, endPoint x: 398, endPoint y: 58, distance: 128.4
click at [398, 58] on div "Vienādojuma saknes ir..." at bounding box center [411, 51] width 289 height 24
copy p "Vienādojuma saknes ir..."
click at [324, 54] on img at bounding box center [337, 49] width 50 height 8
click at [308, 53] on span "Vienādojuma" at bounding box center [290, 48] width 39 height 7
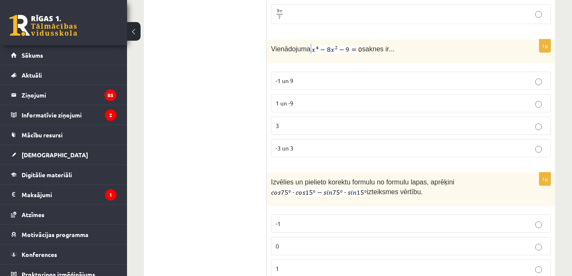
drag, startPoint x: 308, startPoint y: 56, endPoint x: 354, endPoint y: 54, distance: 45.8
click at [354, 54] on p "Vienādojuma saknes ir..." at bounding box center [390, 49] width 238 height 10
click at [295, 148] on label "-3 un 3" at bounding box center [411, 148] width 280 height 18
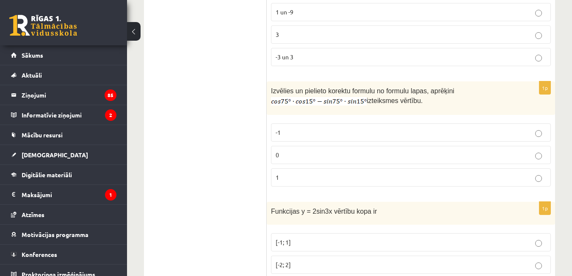
scroll to position [362, 0]
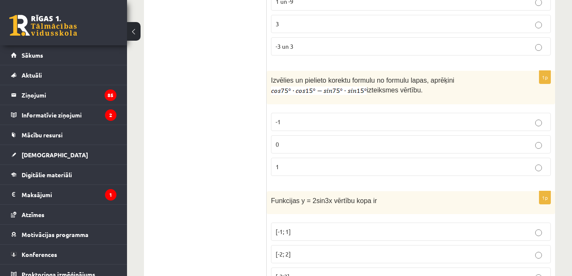
drag, startPoint x: 269, startPoint y: 97, endPoint x: 353, endPoint y: 99, distance: 83.5
click at [353, 99] on div "Izvēlies un pielieto korektu formulu no formulu lapas, aprēķini izteiksmes vērt…" at bounding box center [411, 87] width 289 height 33
drag, startPoint x: 325, startPoint y: 83, endPoint x: 430, endPoint y: 107, distance: 108.2
click at [430, 104] on div "Izvēlies un pielieto korektu formulu no formulu lapas, aprēķini izteiksmes vērt…" at bounding box center [411, 87] width 289 height 33
copy p "Izvēlies un pielieto korektu formulu no formulu lapas, aprēķini izteiksmes vērt…"
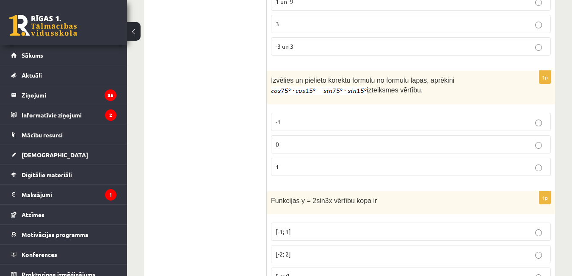
scroll to position [400, 0]
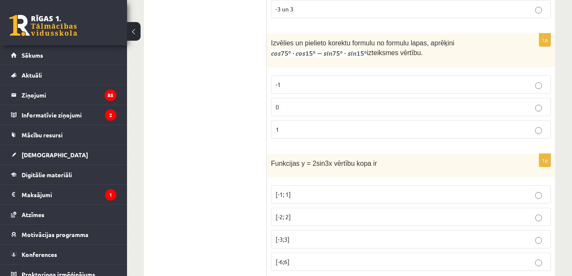
click at [318, 221] on p "[-2; 2]" at bounding box center [411, 216] width 271 height 9
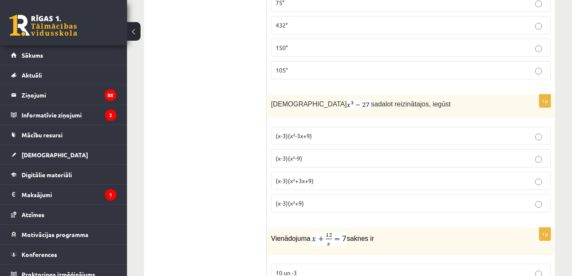
scroll to position [744, 0]
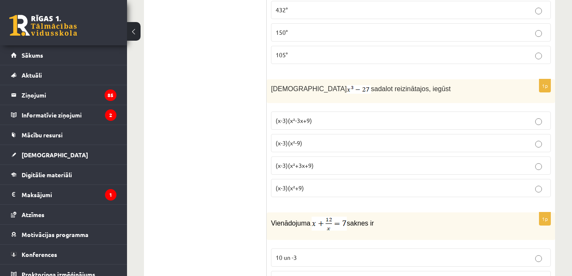
click at [297, 169] on span "(x-3)(x²+3x+9)" at bounding box center [295, 165] width 38 height 8
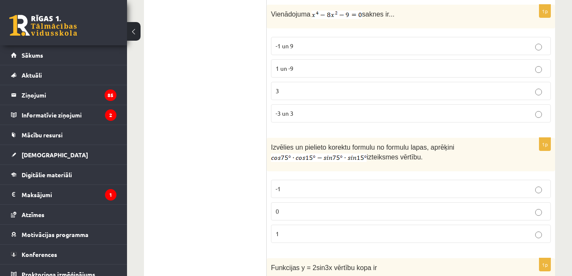
scroll to position [303, 0]
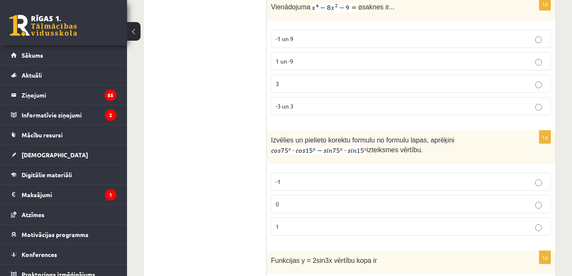
drag, startPoint x: 275, startPoint y: 147, endPoint x: 429, endPoint y: 164, distance: 154.7
click at [429, 164] on div "Izvēlies un pielieto korektu formulu no formulu lapas, aprēķini izteiksmes vērt…" at bounding box center [411, 147] width 289 height 33
copy p "Izvēlies un pielieto korektu formulu no formulu lapas, aprēķini izteiksmes vērt…"
click at [295, 164] on div "Izvēlies un pielieto korektu formulu no formulu lapas, aprēķini izteiksmes vērt…" at bounding box center [411, 147] width 289 height 33
drag, startPoint x: 271, startPoint y: 157, endPoint x: 366, endPoint y: 158, distance: 94.9
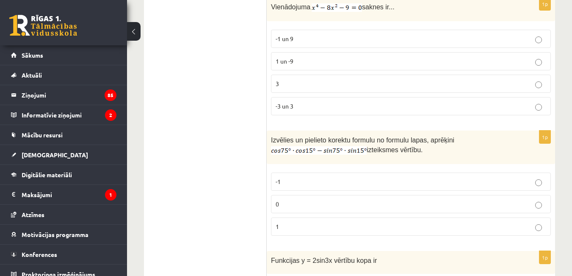
click at [366, 158] on div "Izvēlies un pielieto korektu formulu no formulu lapas, aprēķini izteiksmes vērt…" at bounding box center [411, 147] width 289 height 33
click at [363, 208] on p "0" at bounding box center [411, 204] width 271 height 9
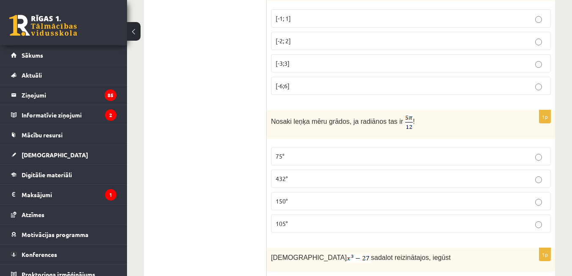
scroll to position [591, 0]
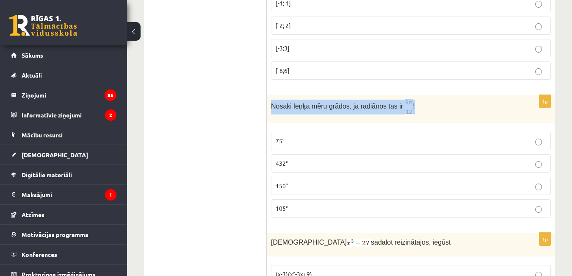
drag, startPoint x: 269, startPoint y: 119, endPoint x: 417, endPoint y: 119, distance: 148.3
click at [417, 119] on div "Nosaki leņķa mēru grādos, ja radiānos tas ir !" at bounding box center [411, 109] width 289 height 28
copy p "Nosaki leņķa mēru grādos, ja radiānos tas ir !"
click at [311, 123] on div "Nosaki leņķa mēru grādos, ja radiānos tas ir !" at bounding box center [411, 109] width 289 height 28
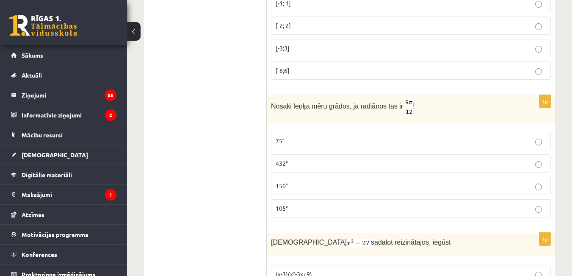
click at [426, 123] on div "Nosaki leņķa mēru grādos, ja radiānos tas ir !" at bounding box center [411, 109] width 289 height 28
drag, startPoint x: 390, startPoint y: 120, endPoint x: 404, endPoint y: 121, distance: 14.0
click at [404, 114] on p "Nosaki leņķa mēru grādos, ja radiānos tas ir !" at bounding box center [390, 106] width 238 height 15
copy p "!"
click at [359, 114] on p "Nosaki leņķa mēru grādos, ja radiānos tas ir !" at bounding box center [390, 106] width 238 height 15
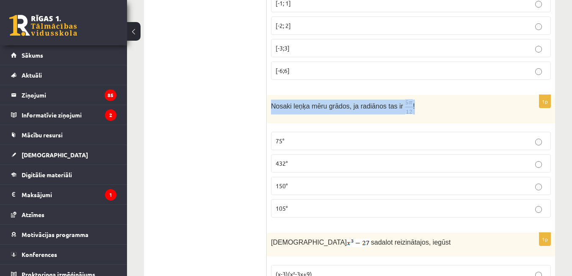
drag, startPoint x: 271, startPoint y: 118, endPoint x: 440, endPoint y: 131, distance: 169.6
click at [440, 123] on div "Nosaki leņķa mēru grādos, ja radiānos tas ir !" at bounding box center [411, 109] width 289 height 28
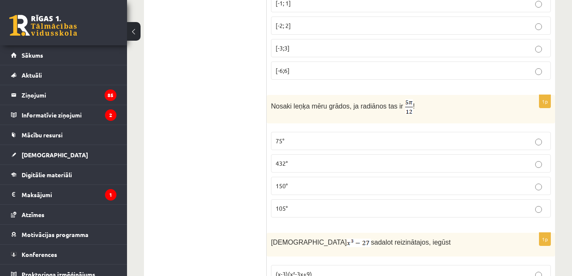
click at [414, 140] on div "1p Nosaki leņķa mēru grādos, ja radiānos tas ir ! 75° 432° 150° 105°" at bounding box center [411, 159] width 289 height 129
drag, startPoint x: 403, startPoint y: 125, endPoint x: 393, endPoint y: 115, distance: 13.5
click at [393, 114] on p "Nosaki leņķa mēru grādos, ja radiānos tas ir !" at bounding box center [390, 106] width 238 height 15
drag, startPoint x: 393, startPoint y: 115, endPoint x: 390, endPoint y: 137, distance: 22.2
click at [390, 123] on div "Nosaki leņķa mēru grādos, ja radiānos tas ir !" at bounding box center [411, 109] width 289 height 28
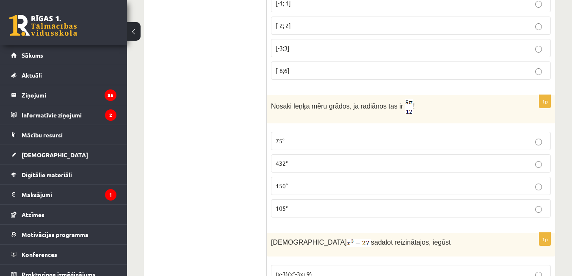
click at [406, 114] on p "Nosaki leņķa mēru grādos, ja radiānos tas ir !" at bounding box center [390, 106] width 238 height 15
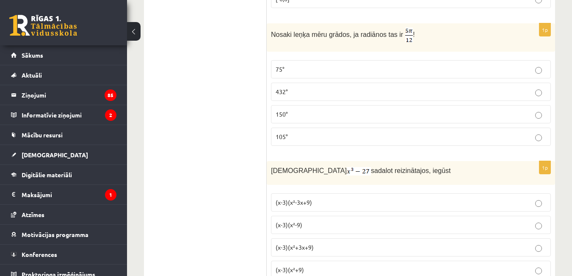
scroll to position [663, 0]
click at [407, 73] on p "75°" at bounding box center [411, 68] width 271 height 9
drag, startPoint x: 295, startPoint y: 185, endPoint x: 323, endPoint y: 185, distance: 28.0
click at [323, 175] on p "Izteiksmi sadalot reizinātajos, iegūst" at bounding box center [390, 170] width 238 height 10
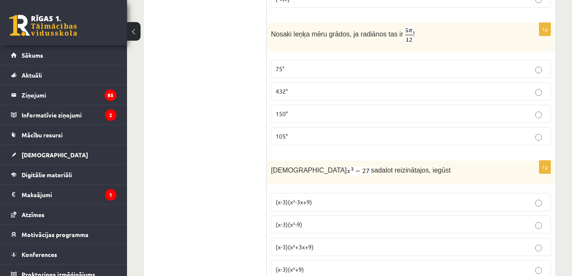
scroll to position [693, 0]
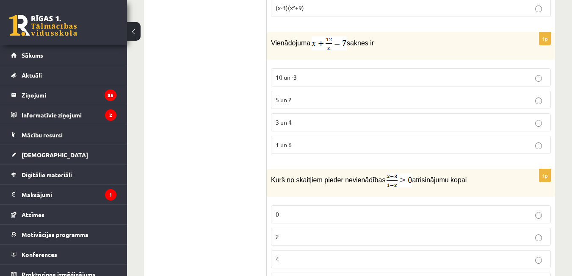
scroll to position [925, 0]
click at [273, 59] on div "Vienādojuma saknes ir" at bounding box center [411, 46] width 289 height 28
click at [312, 131] on label "3 un 4" at bounding box center [411, 122] width 280 height 18
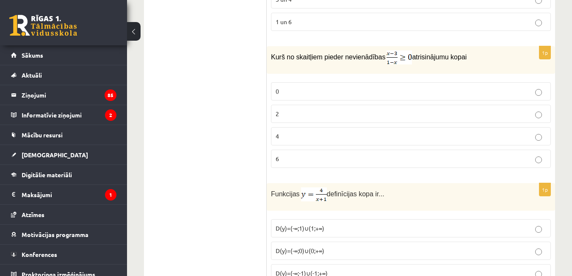
click at [389, 64] on img at bounding box center [399, 57] width 25 height 14
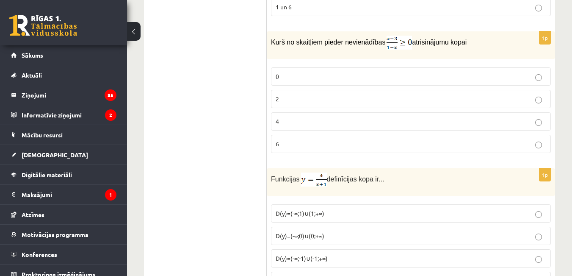
scroll to position [1077, 0]
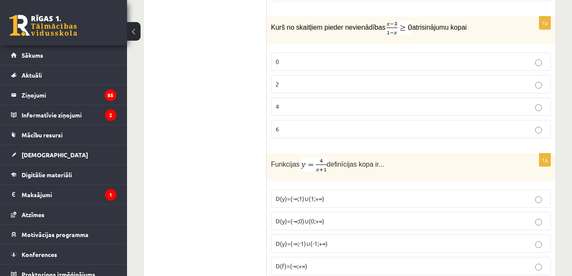
click at [318, 89] on p "2" at bounding box center [411, 84] width 271 height 9
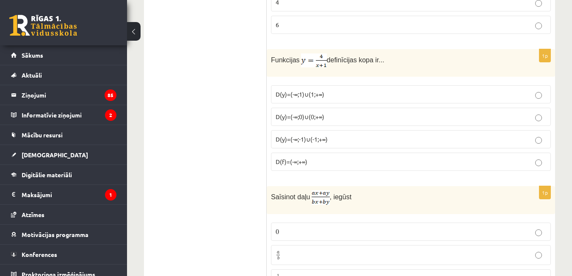
scroll to position [1196, 0]
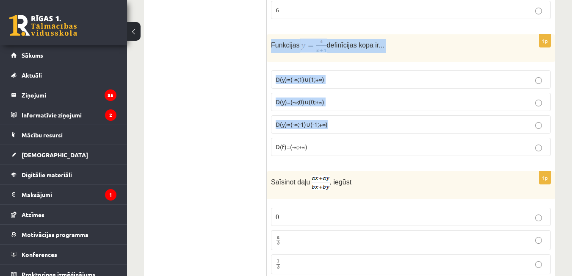
drag, startPoint x: 269, startPoint y: 70, endPoint x: 358, endPoint y: 151, distance: 120.9
click at [358, 151] on div "1p Funkcijas definīcijas kopa ir... D(y)=(-∞;1)∪(1;+∞) D(y)=(-∞;0)∪(0;+∞) D(y)=…" at bounding box center [411, 98] width 289 height 128
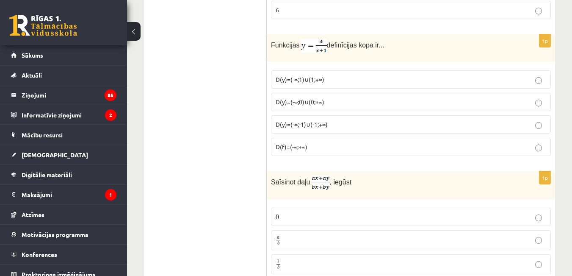
click at [307, 129] on p "D(y)=(-∞;-1)∪(-1;+∞)" at bounding box center [411, 124] width 271 height 9
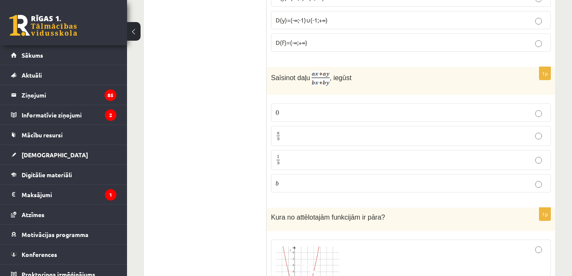
scroll to position [1308, 0]
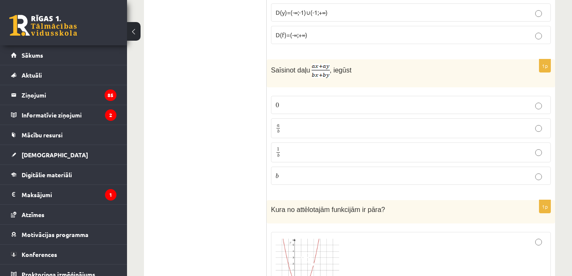
click at [313, 133] on p "a b a b" at bounding box center [411, 128] width 271 height 11
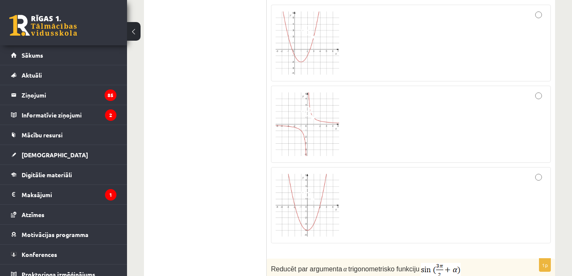
scroll to position [1531, 0]
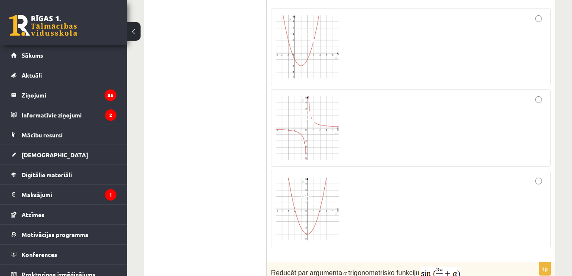
click at [346, 242] on div at bounding box center [411, 208] width 271 height 67
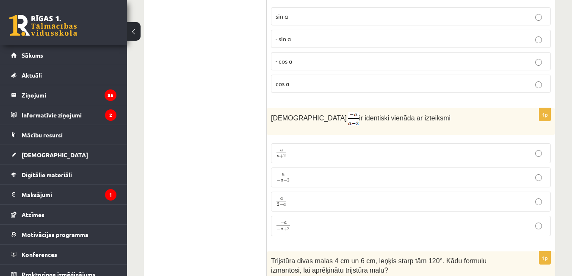
scroll to position [1792, 0]
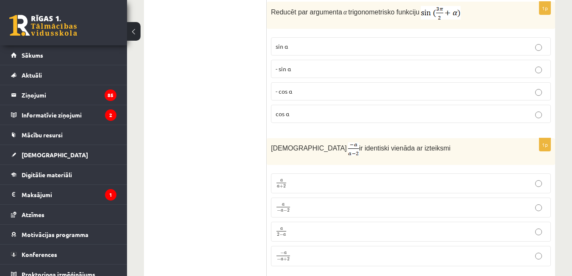
click at [290, 95] on span "- cos ⁡α" at bounding box center [284, 91] width 17 height 8
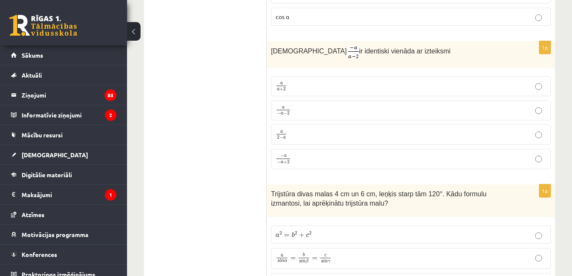
scroll to position [1896, 0]
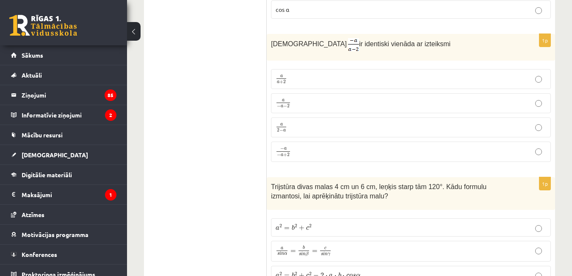
click at [292, 137] on label "a 2 − a a 2 − a" at bounding box center [411, 127] width 280 height 20
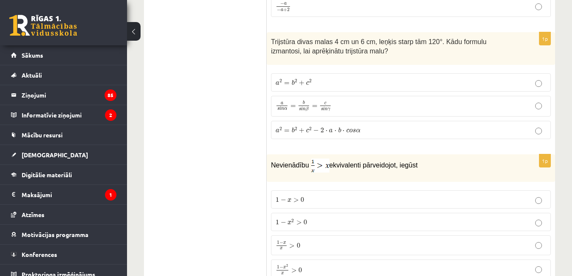
scroll to position [2048, 0]
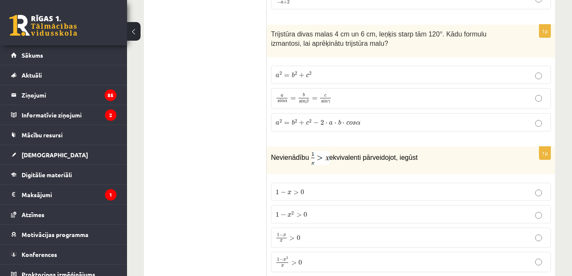
click at [301, 79] on p "a 2 = b 2 + c 2 a 2 = b 2 + c 2" at bounding box center [411, 74] width 271 height 9
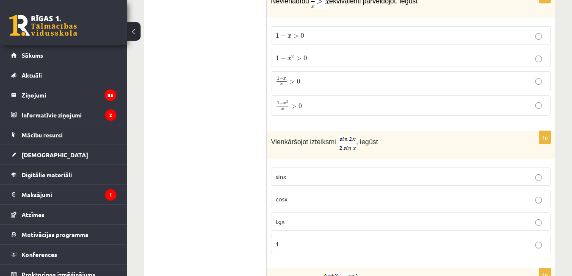
scroll to position [2227, 0]
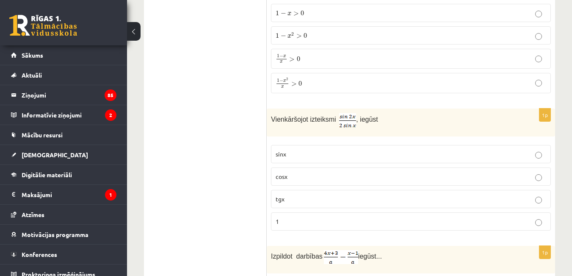
click at [294, 86] on span ">" at bounding box center [295, 84] width 6 height 4
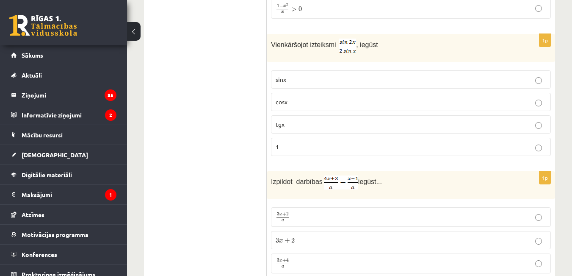
scroll to position [2346, 0]
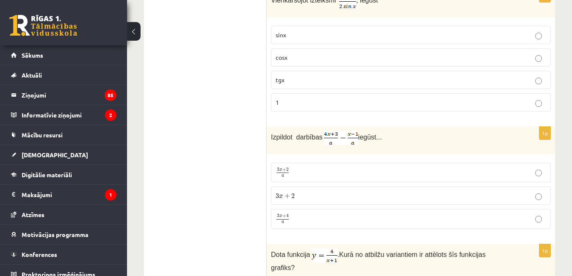
click at [327, 107] on p "1" at bounding box center [411, 102] width 271 height 9
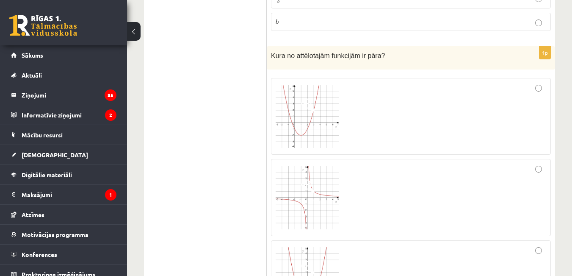
scroll to position [1469, 0]
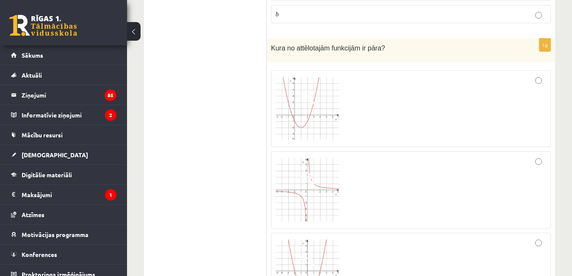
click at [527, 141] on div at bounding box center [411, 109] width 271 height 68
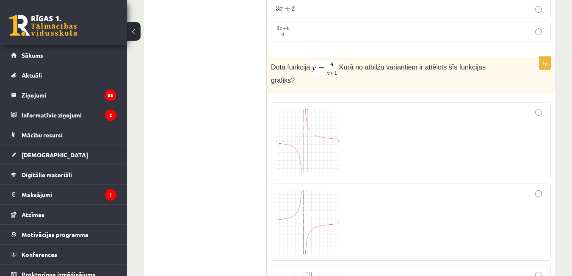
scroll to position [2482, 0]
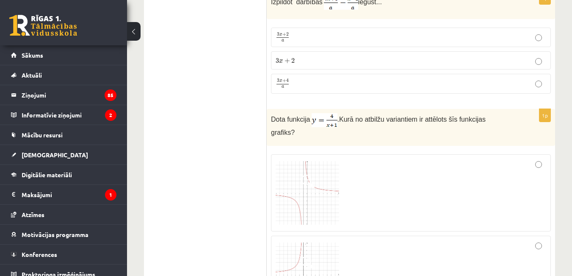
click at [342, 89] on p "3 x + 4 a 3 x + 4 a" at bounding box center [411, 83] width 271 height 11
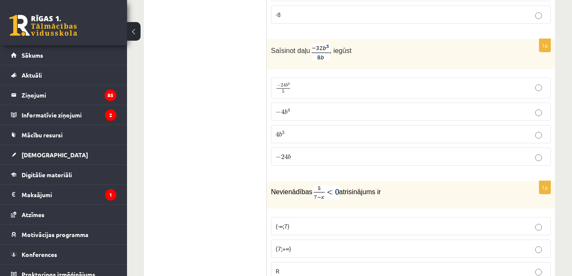
scroll to position [3137, 0]
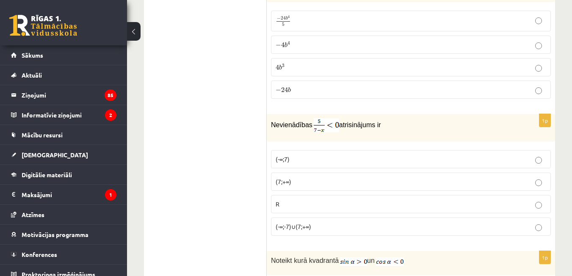
click at [299, 49] on p "− 4 b 4 − 4 b 4" at bounding box center [411, 44] width 271 height 9
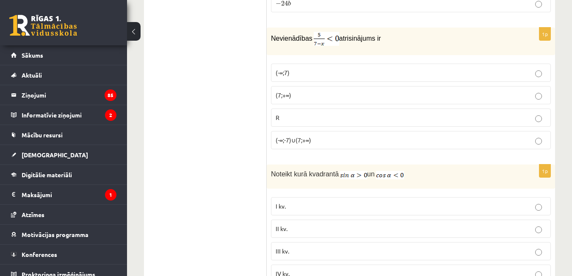
scroll to position [3261, 0]
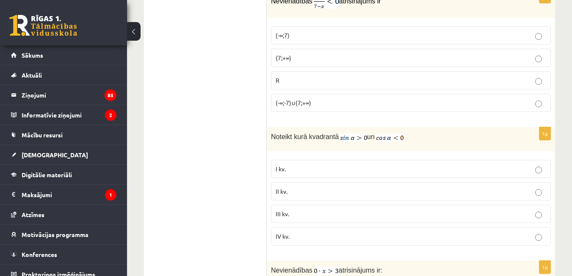
click at [332, 62] on p "(7;+∞)" at bounding box center [411, 57] width 271 height 9
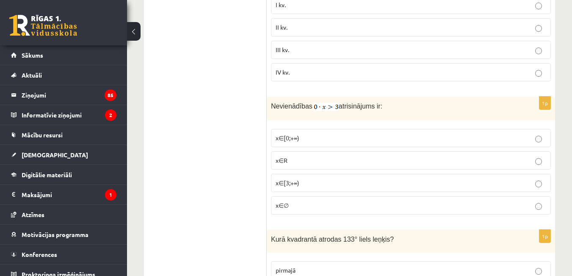
scroll to position [3432, 0]
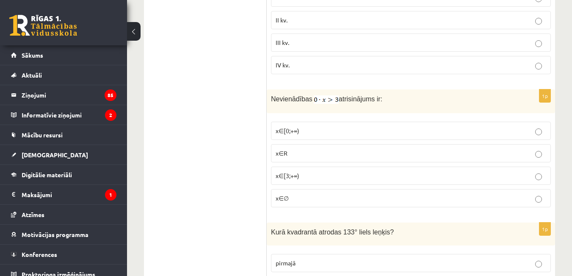
click at [310, 25] on p "II kv." at bounding box center [411, 20] width 271 height 9
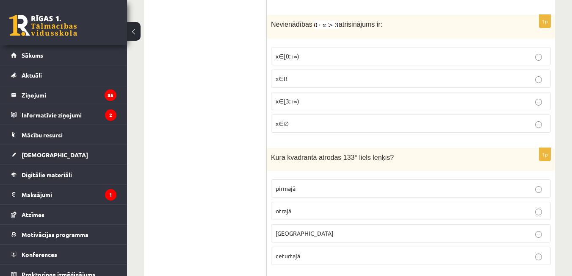
scroll to position [3499, 0]
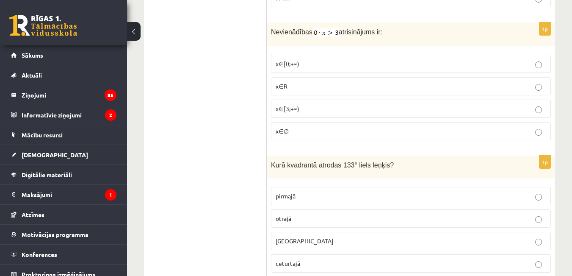
click at [317, 136] on p "x∈∅" at bounding box center [411, 131] width 271 height 9
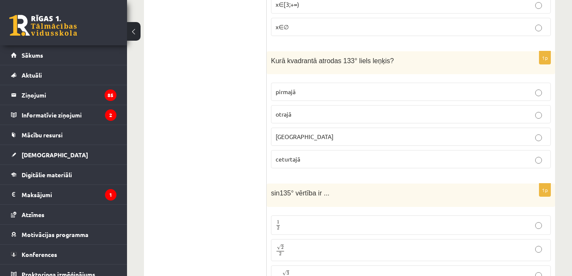
scroll to position [3626, 0]
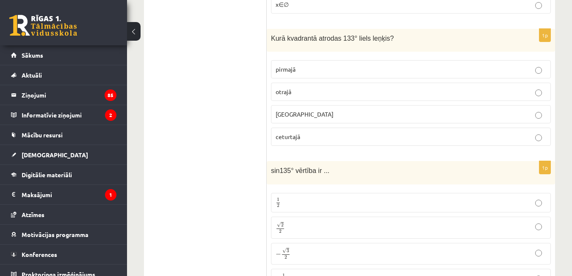
click at [325, 96] on p "otrajā" at bounding box center [411, 91] width 271 height 9
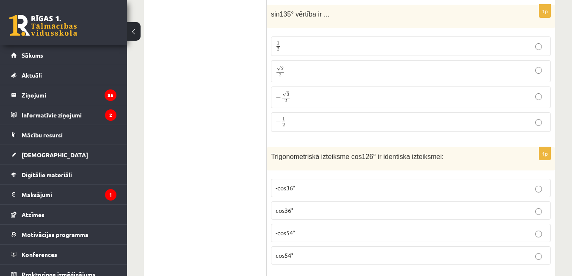
scroll to position [3819, 0]
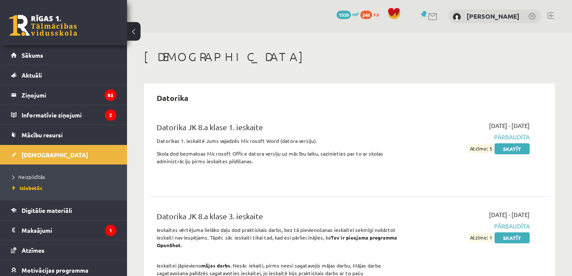
click at [572, 69] on html "0 Dāvanas 1939 mP 246 xp [PERSON_NAME] Sākums Aktuāli Kā mācīties eSKOLĀ Kontak…" at bounding box center [286, 138] width 572 height 276
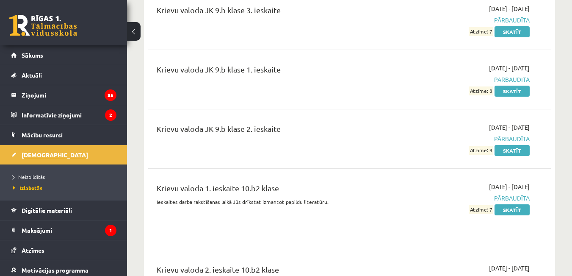
click at [49, 156] on link "[DEMOGRAPHIC_DATA]" at bounding box center [64, 154] width 106 height 19
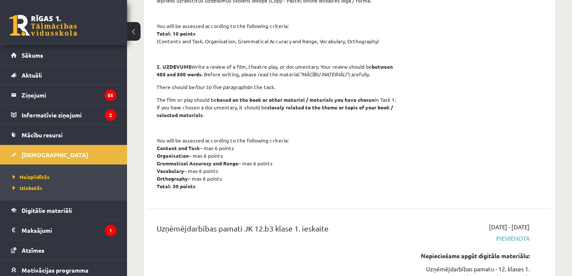
scroll to position [1423, 0]
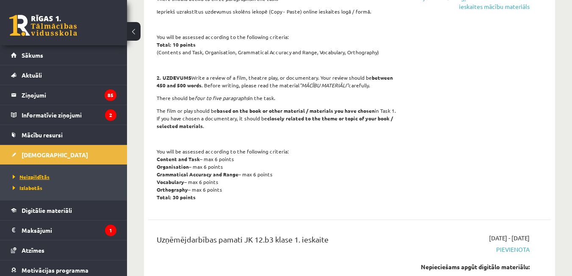
click at [45, 176] on span "Neizpildītās" at bounding box center [31, 176] width 37 height 7
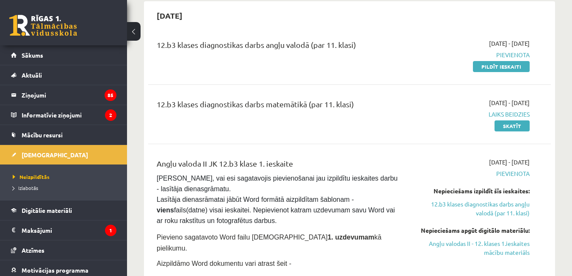
scroll to position [93, 0]
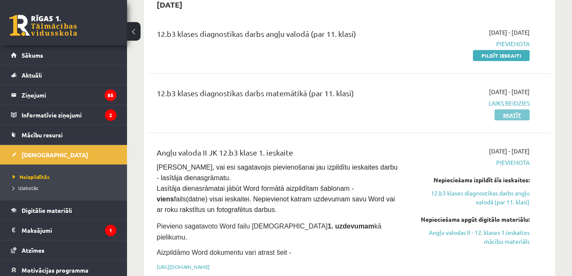
click at [523, 120] on link "Skatīt" at bounding box center [512, 114] width 35 height 11
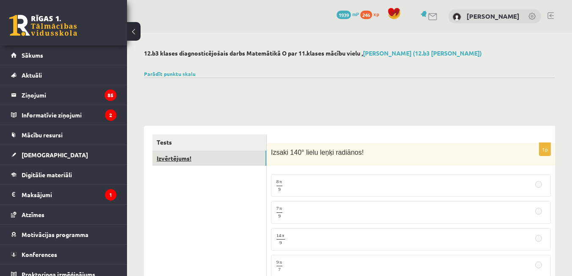
click at [175, 161] on link "Izvērtējums!" at bounding box center [210, 158] width 114 height 16
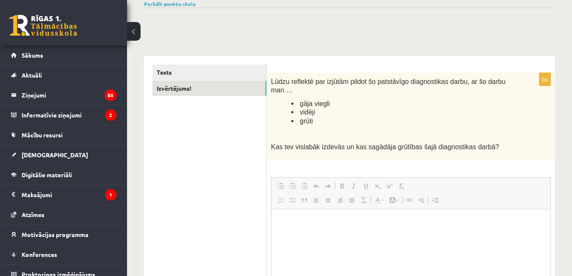
click at [351, 235] on html at bounding box center [411, 222] width 279 height 26
drag, startPoint x: 351, startPoint y: 241, endPoint x: 526, endPoint y: 331, distance: 196.9
click at [351, 235] on html at bounding box center [411, 222] width 279 height 26
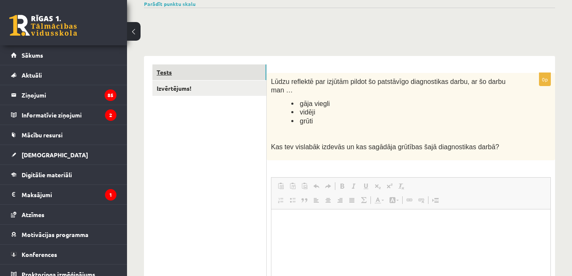
click at [181, 80] on link "Tests" at bounding box center [210, 72] width 114 height 16
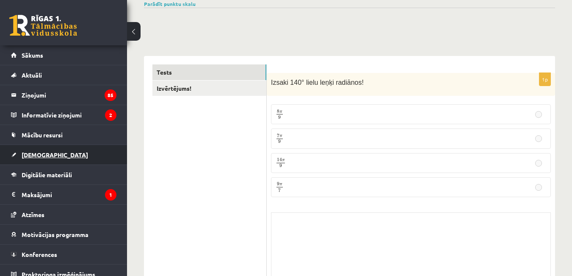
click at [34, 153] on span "[DEMOGRAPHIC_DATA]" at bounding box center [55, 155] width 67 height 8
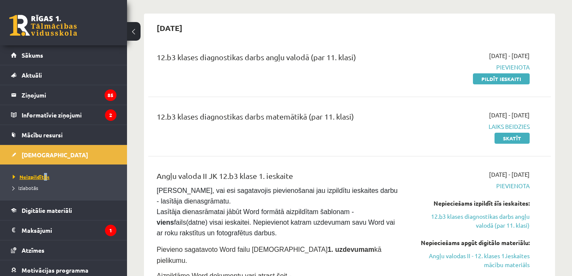
drag, startPoint x: 44, startPoint y: 170, endPoint x: 47, endPoint y: 177, distance: 7.0
click at [47, 177] on span "Neizpildītās" at bounding box center [31, 176] width 37 height 7
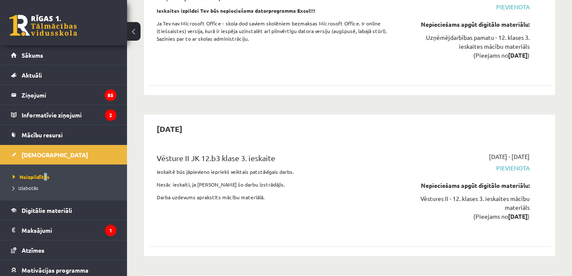
scroll to position [5273, 0]
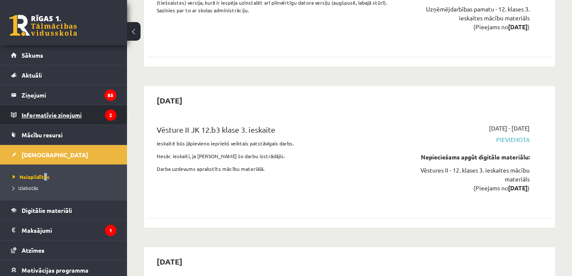
click at [34, 110] on legend "Informatīvie ziņojumi 2" at bounding box center [69, 114] width 95 height 19
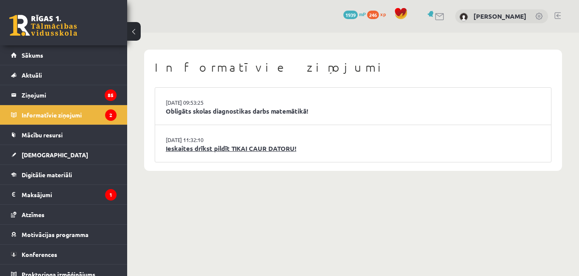
click at [241, 153] on link "Ieskaites drīkst pildīt TIKAI CAUR DATORU!" at bounding box center [353, 149] width 375 height 10
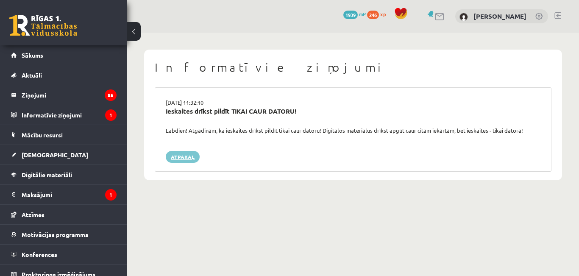
click at [191, 163] on link "Atpakaļ" at bounding box center [183, 157] width 34 height 12
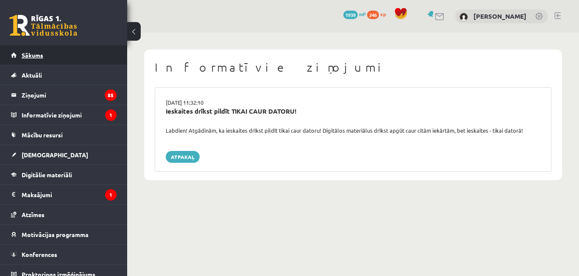
click at [40, 53] on span "Sākums" at bounding box center [33, 55] width 22 height 8
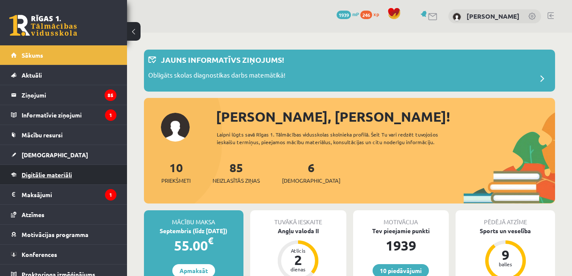
click at [46, 174] on span "Digitālie materiāli" at bounding box center [47, 175] width 50 height 8
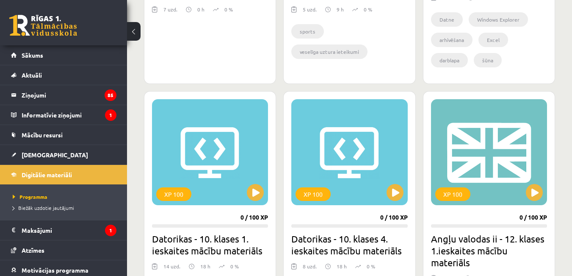
scroll to position [794, 0]
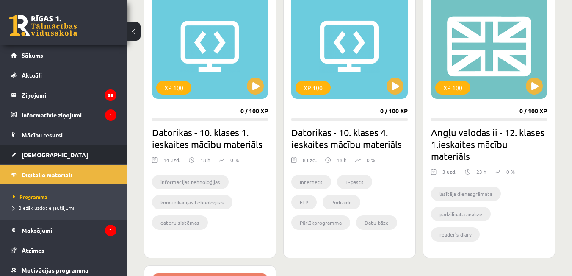
click at [41, 157] on span "[DEMOGRAPHIC_DATA]" at bounding box center [55, 155] width 67 height 8
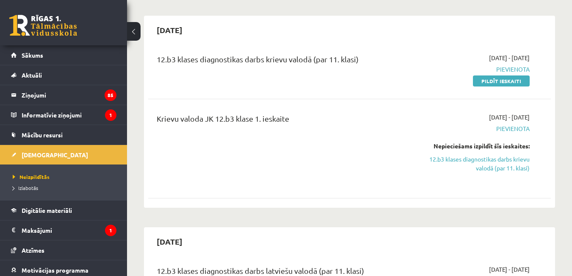
scroll to position [891, 0]
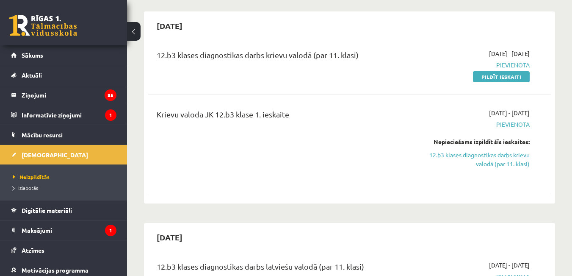
drag, startPoint x: 529, startPoint y: 120, endPoint x: 522, endPoint y: 124, distance: 7.6
click at [522, 58] on span "[DATE] - [DATE]" at bounding box center [509, 53] width 41 height 9
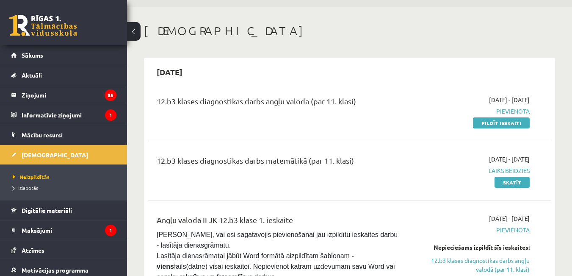
scroll to position [112, 0]
